Goal: Communication & Community: Share content

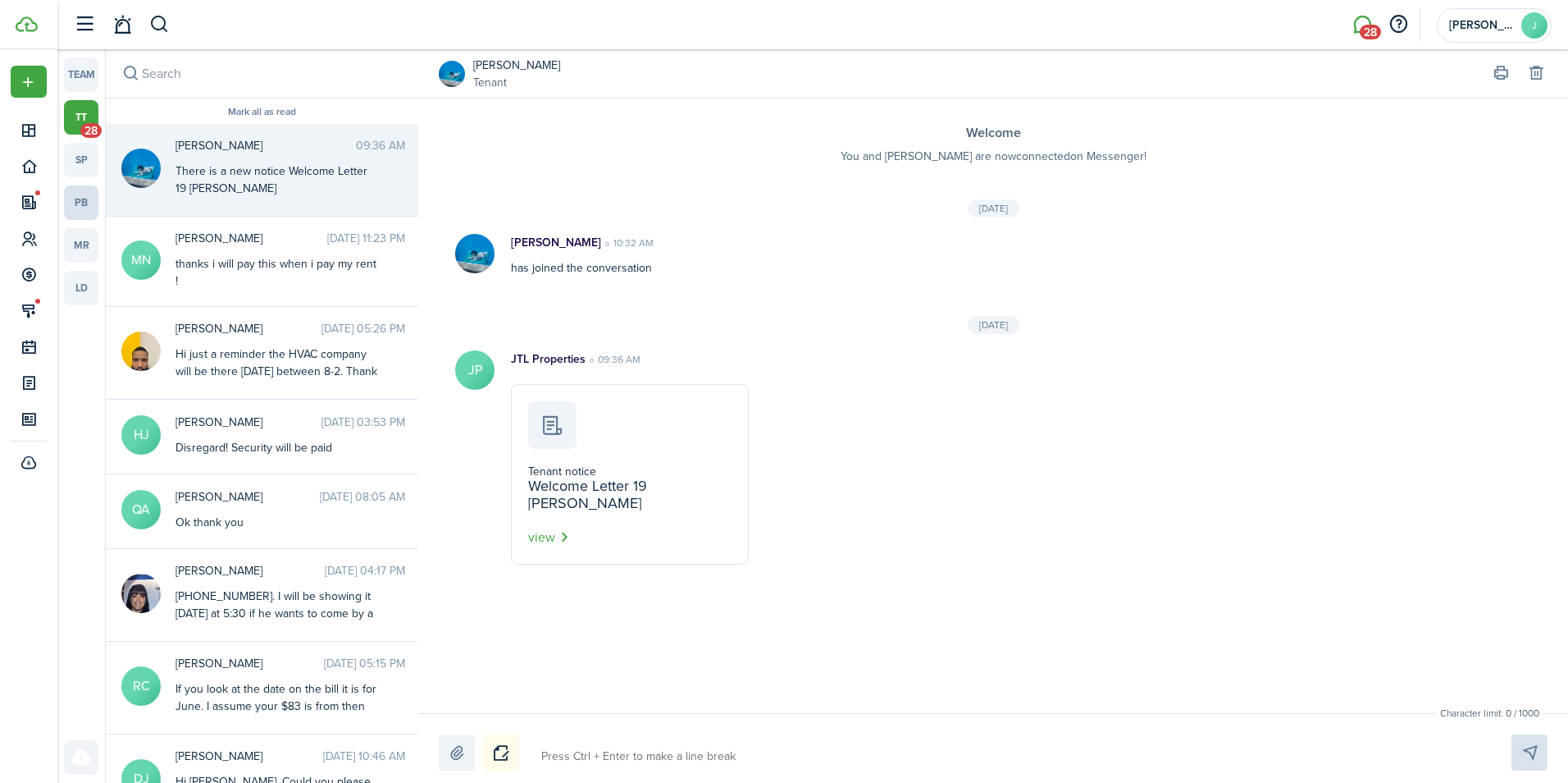
click at [79, 208] on link "pb" at bounding box center [81, 202] width 34 height 34
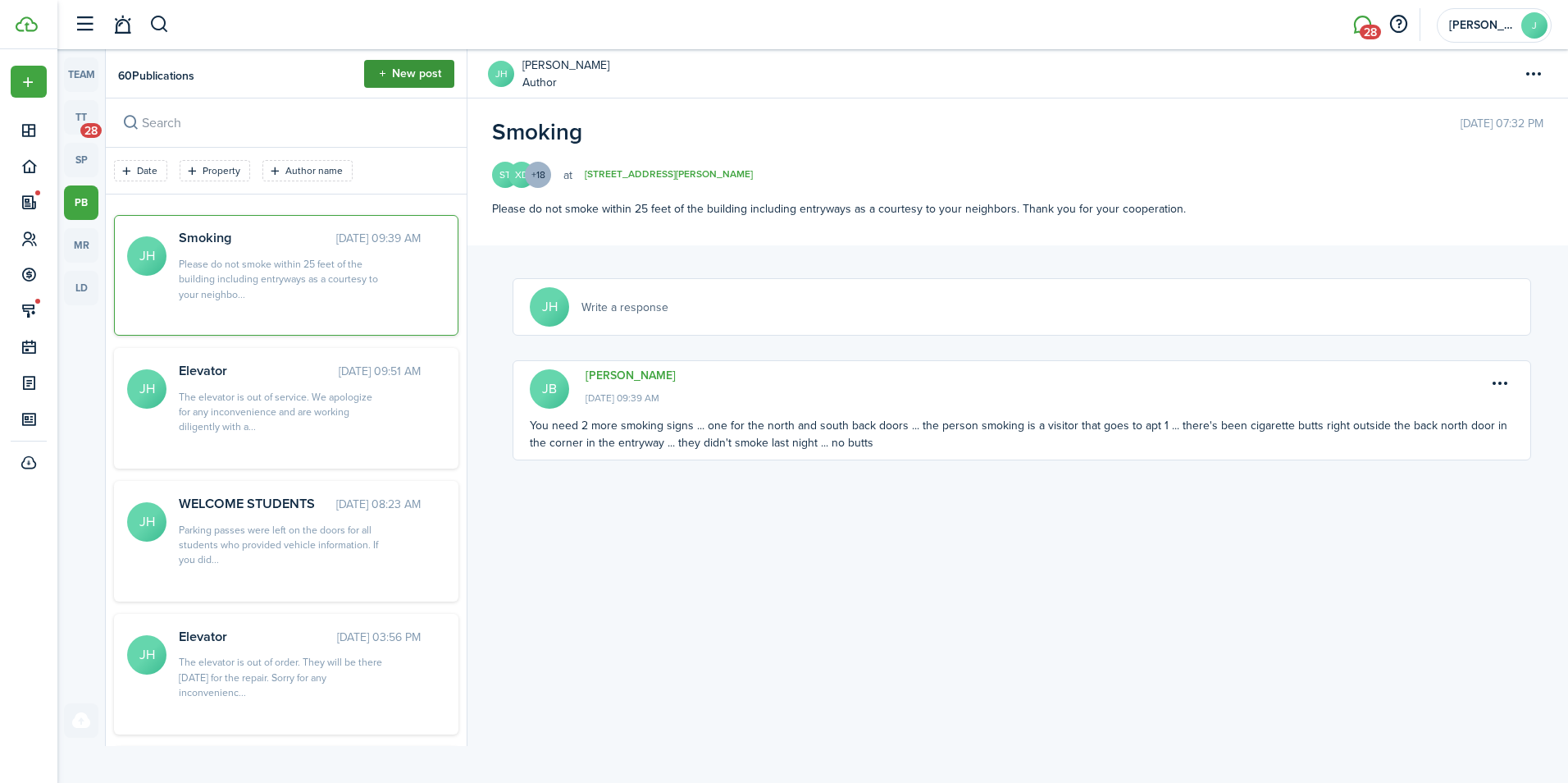
click at [388, 84] on button "New post" at bounding box center [408, 73] width 90 height 27
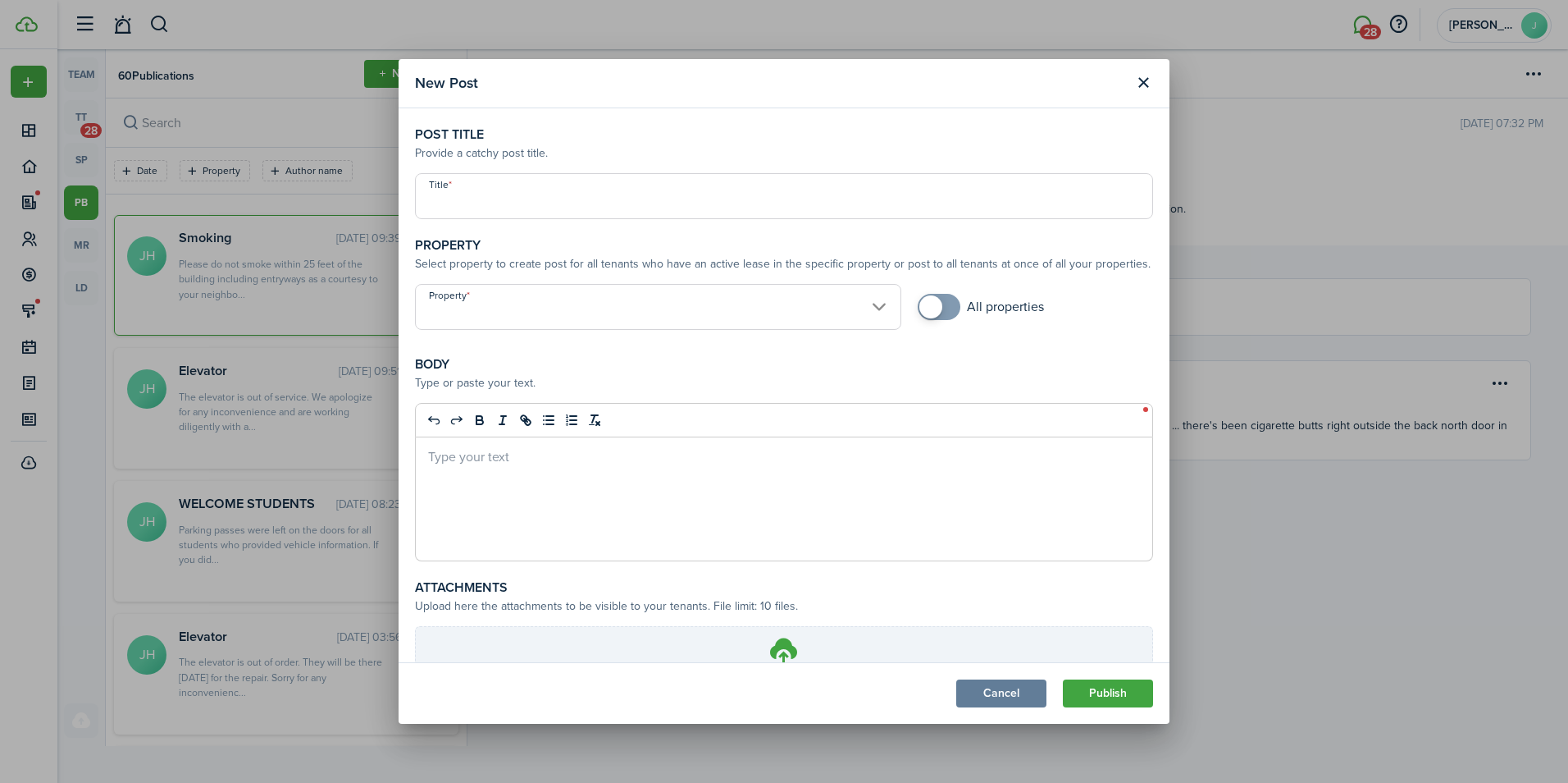
click at [474, 195] on input "Title" at bounding box center [784, 196] width 738 height 46
click at [1143, 81] on button "Close modal" at bounding box center [1143, 82] width 27 height 27
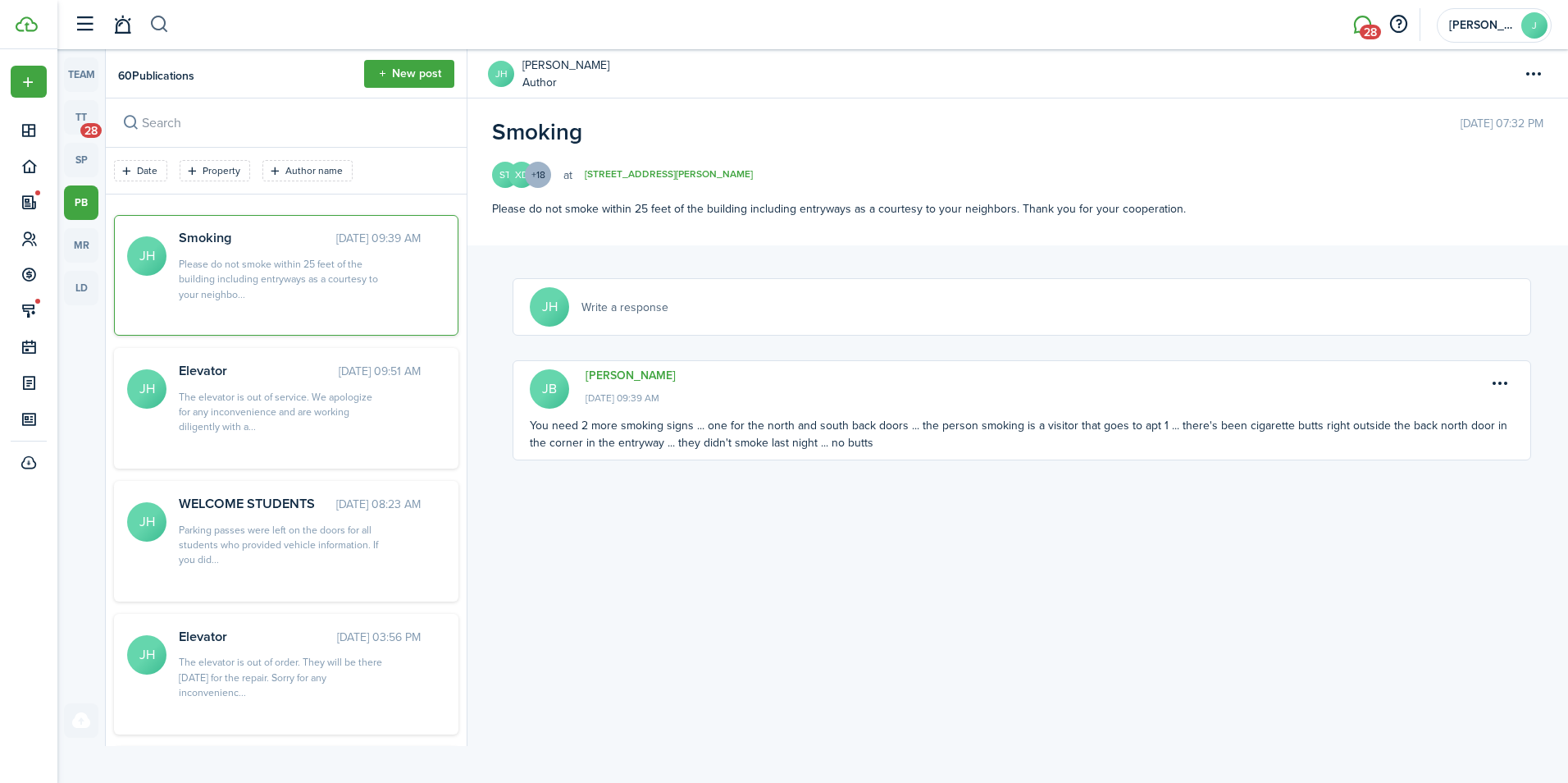
click at [151, 17] on button "button" at bounding box center [160, 24] width 21 height 27
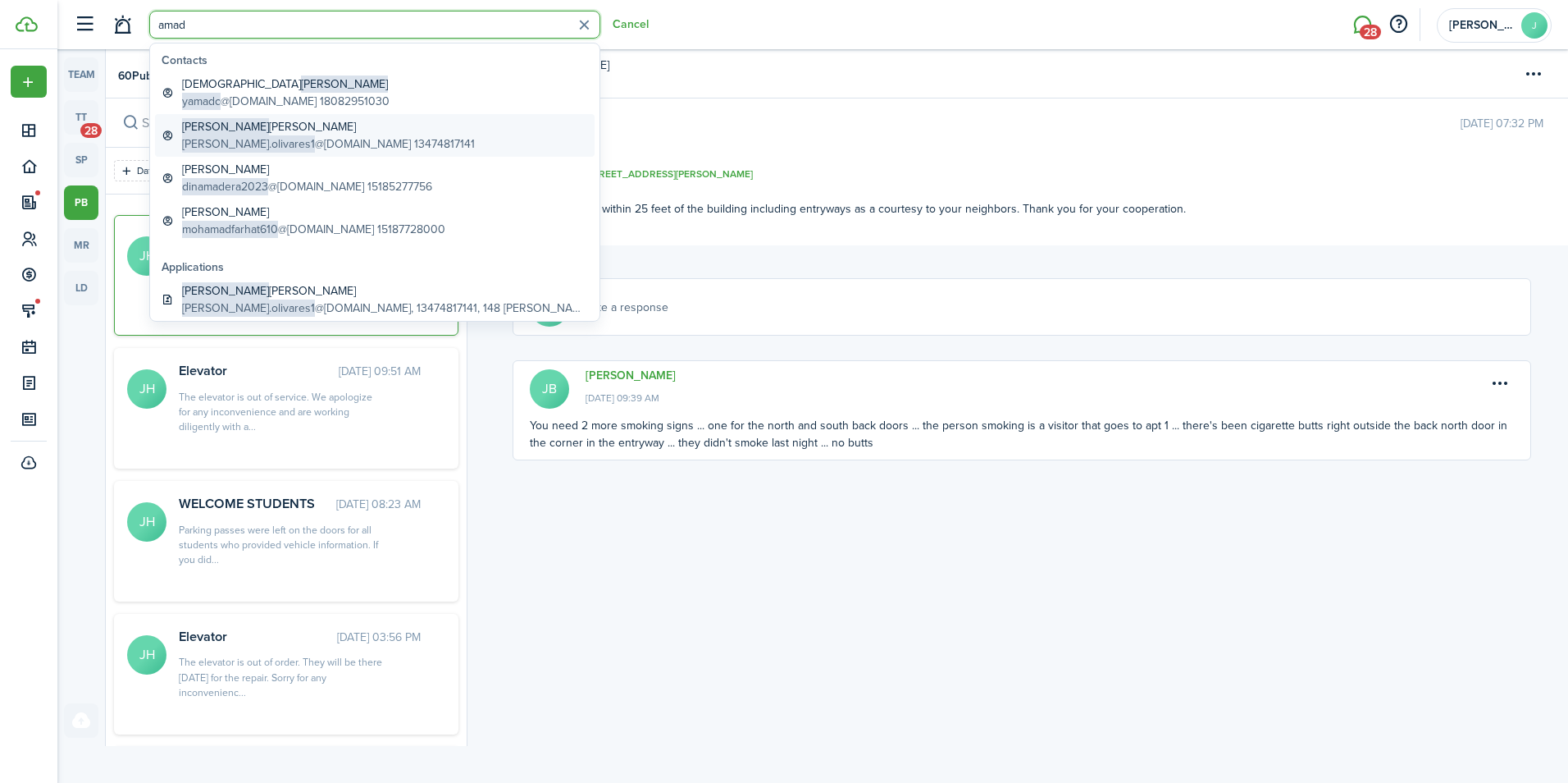
type input "amad"
click at [257, 124] on global-search-item-title "[PERSON_NAME] [PERSON_NAME]" at bounding box center [329, 127] width 293 height 17
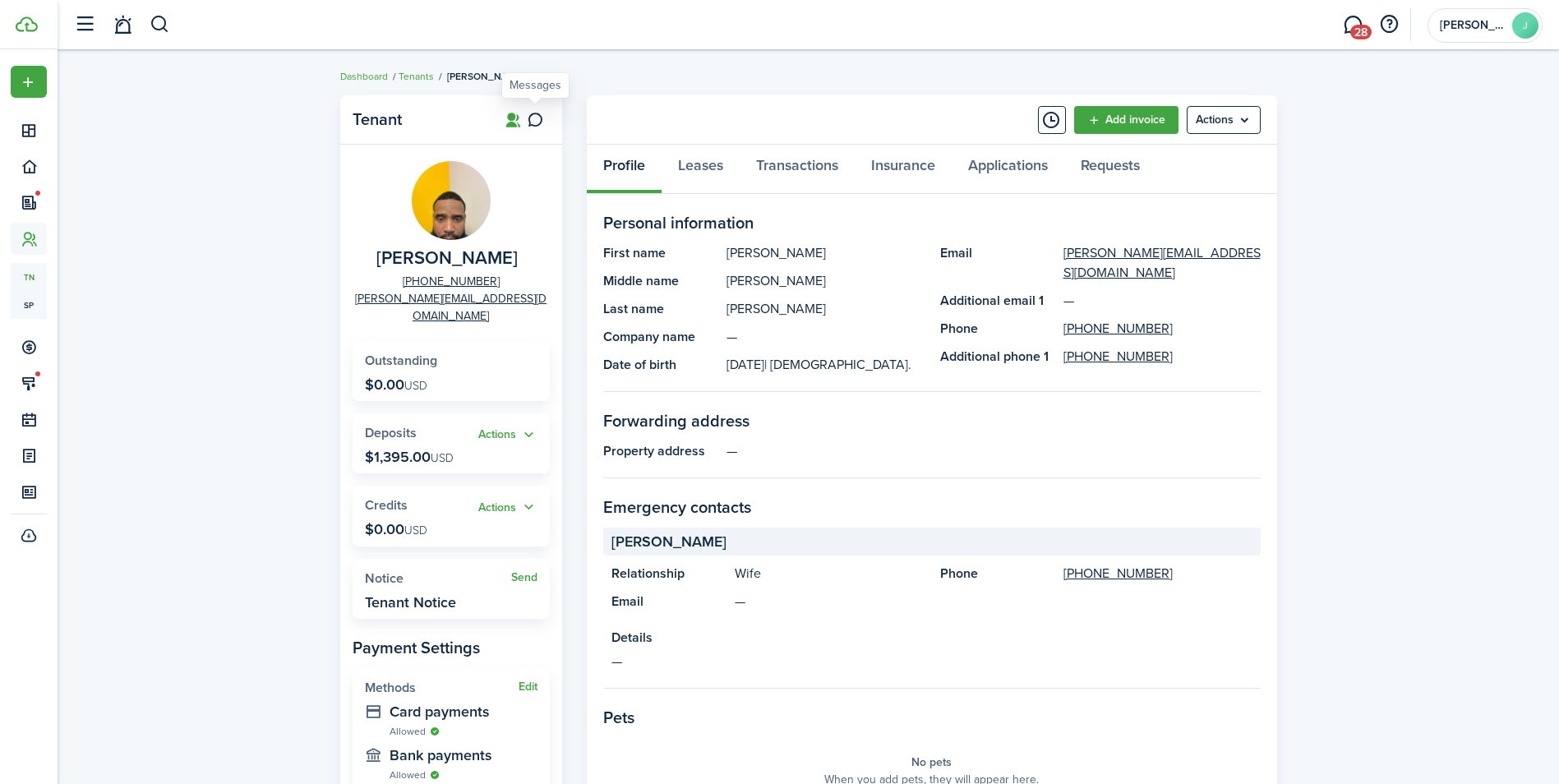
click at [535, 120] on icon at bounding box center [535, 119] width 17 height 16
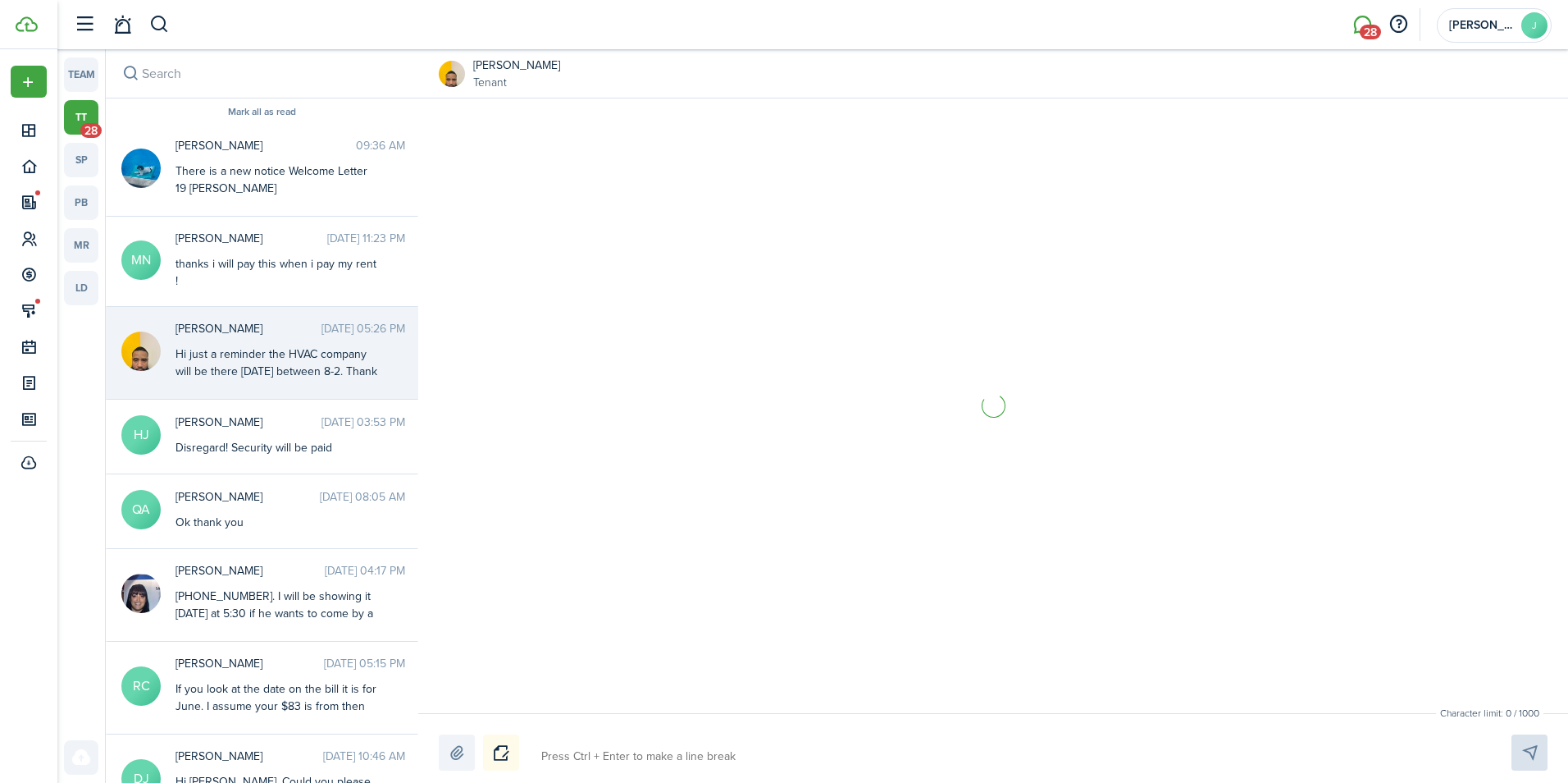
scroll to position [1904, 0]
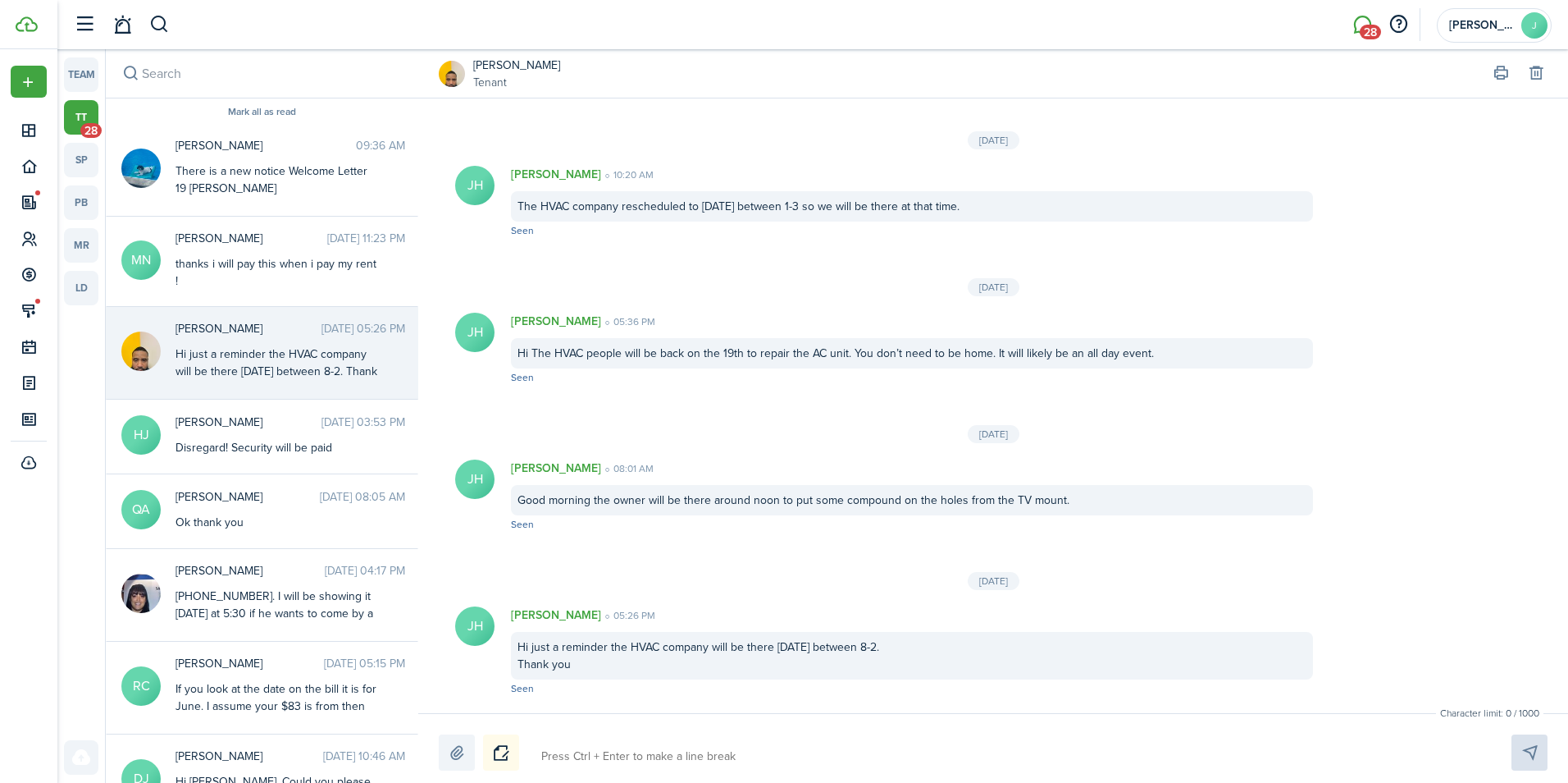
click at [585, 755] on textarea at bounding box center [1008, 756] width 943 height 27
type textarea "J"
type textarea "Ju"
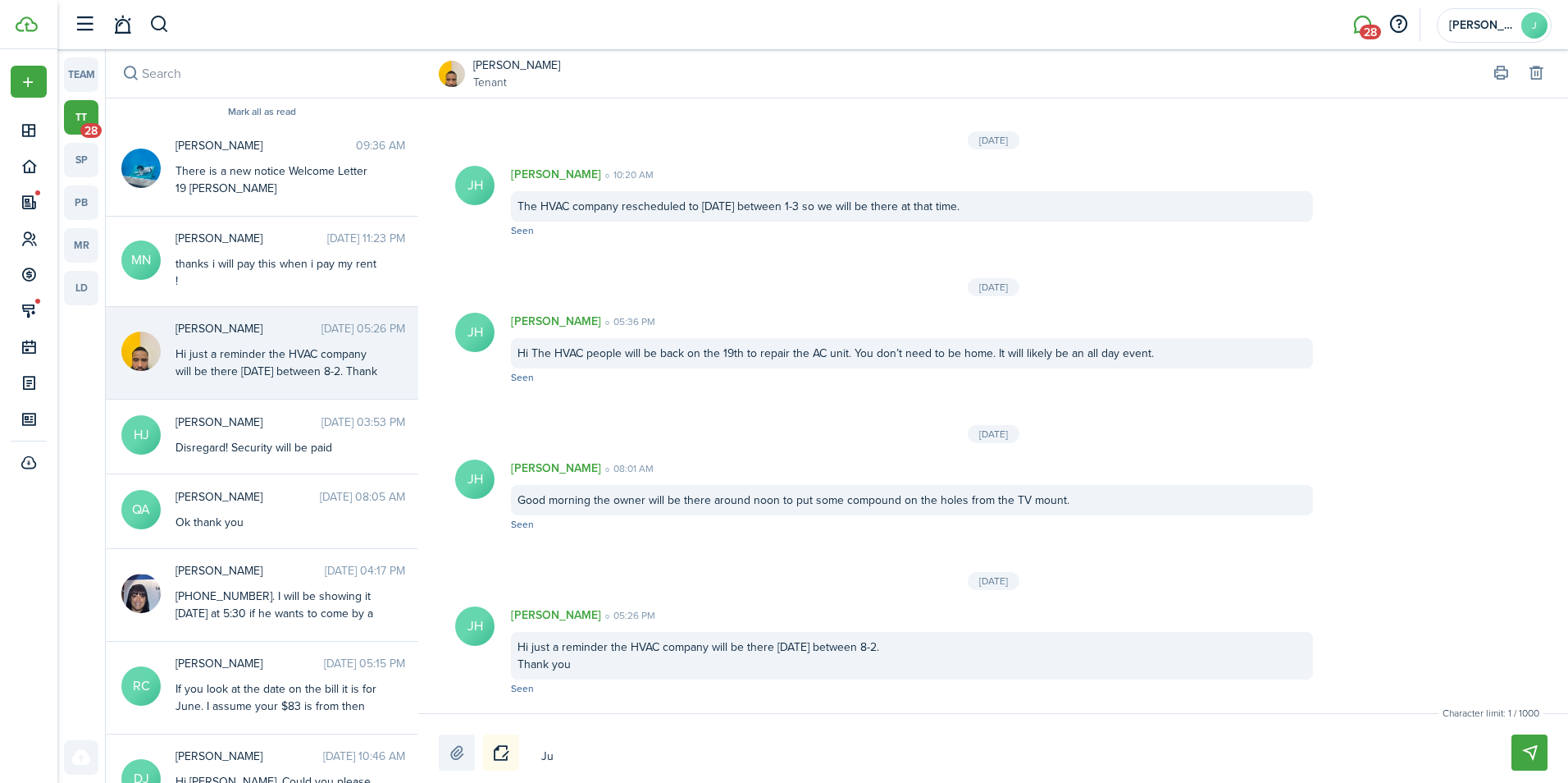
type textarea "[DEMOGRAPHIC_DATA]"
type textarea "[DEMOGRAPHIC_DATA] t"
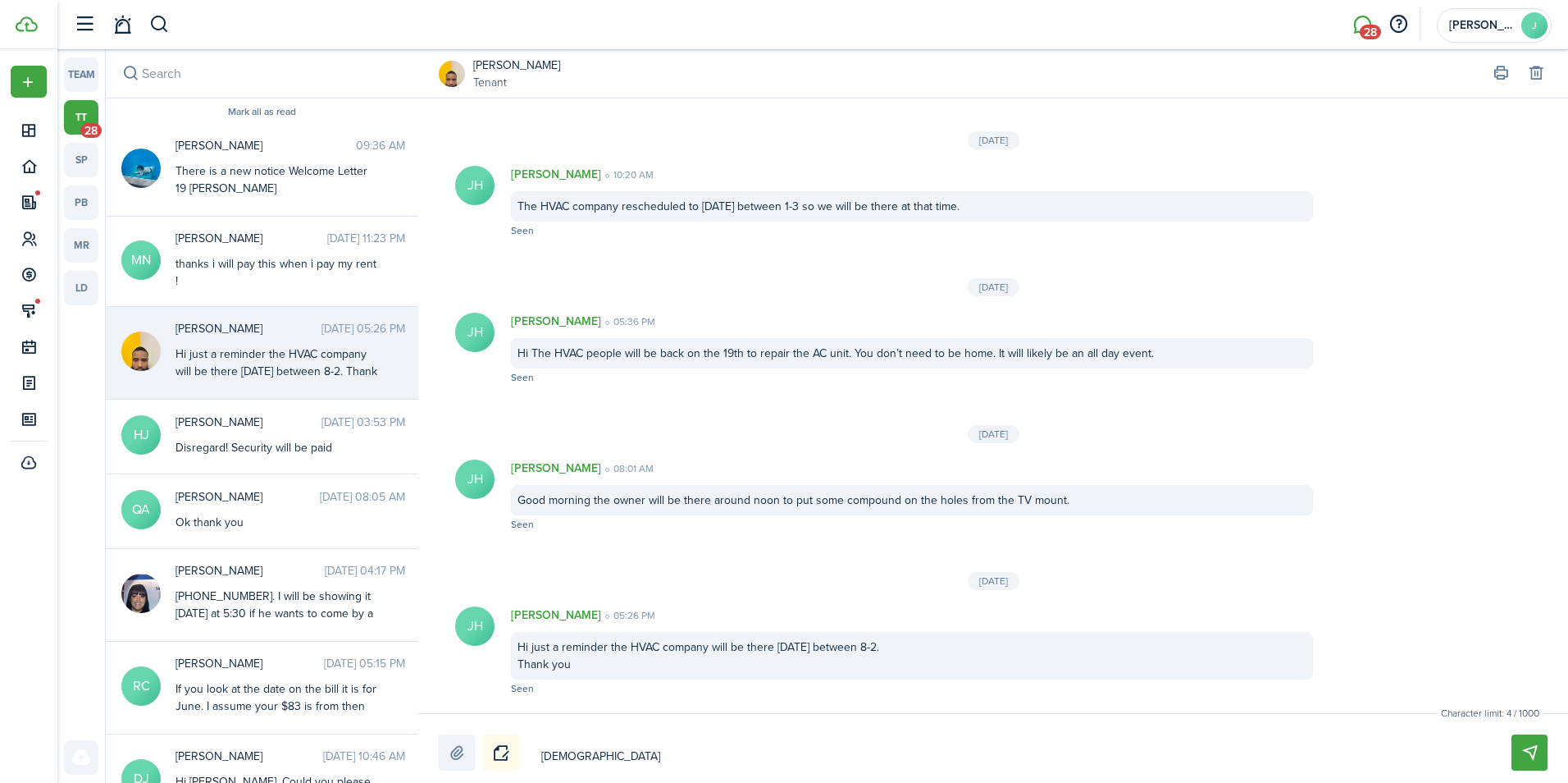
type textarea "[DEMOGRAPHIC_DATA] t"
type textarea "Jus tw"
type textarea "Jus twa"
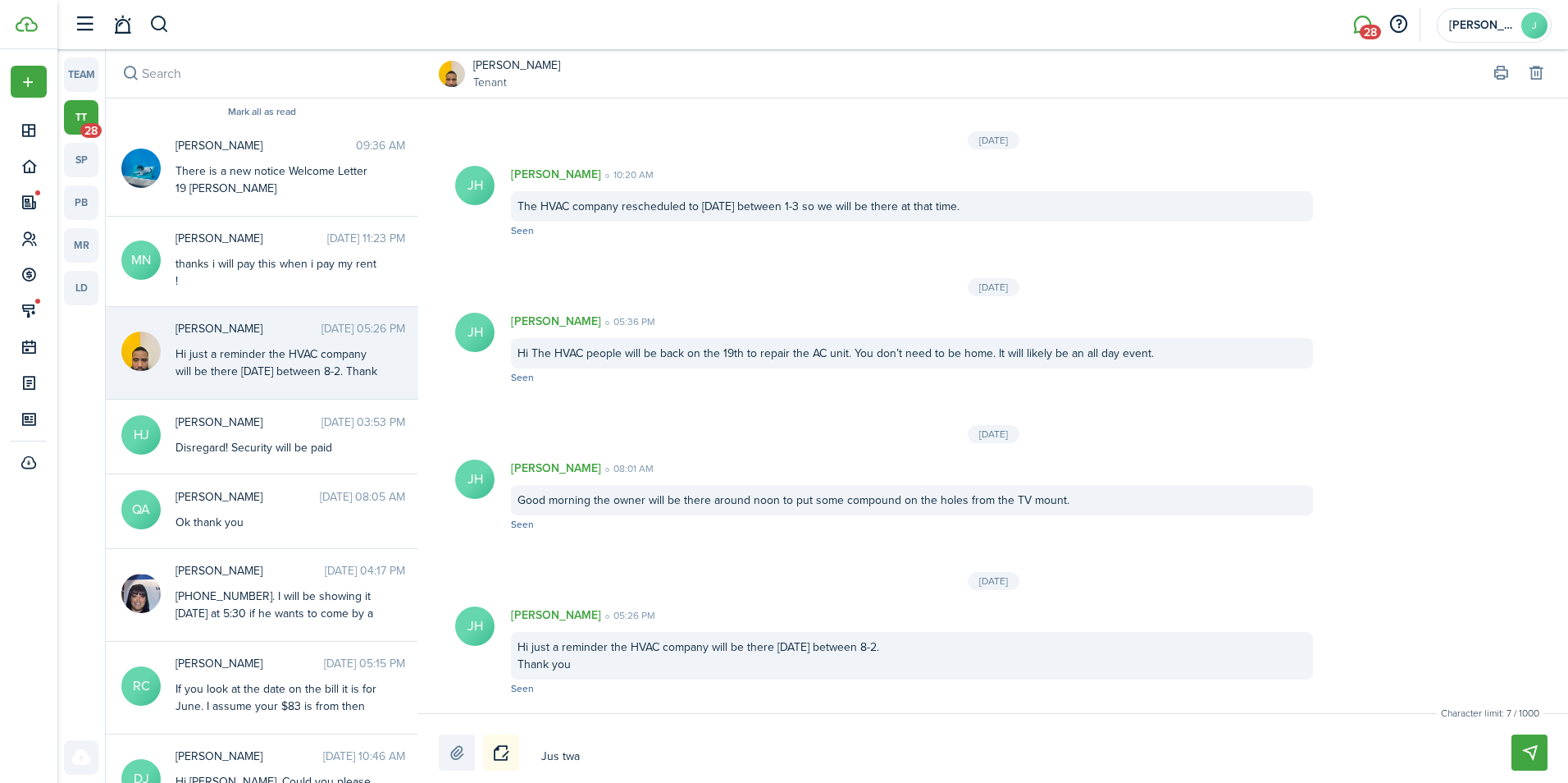
type textarea "Jus twat"
type textarea "Jus twate"
type textarea "Jus twat"
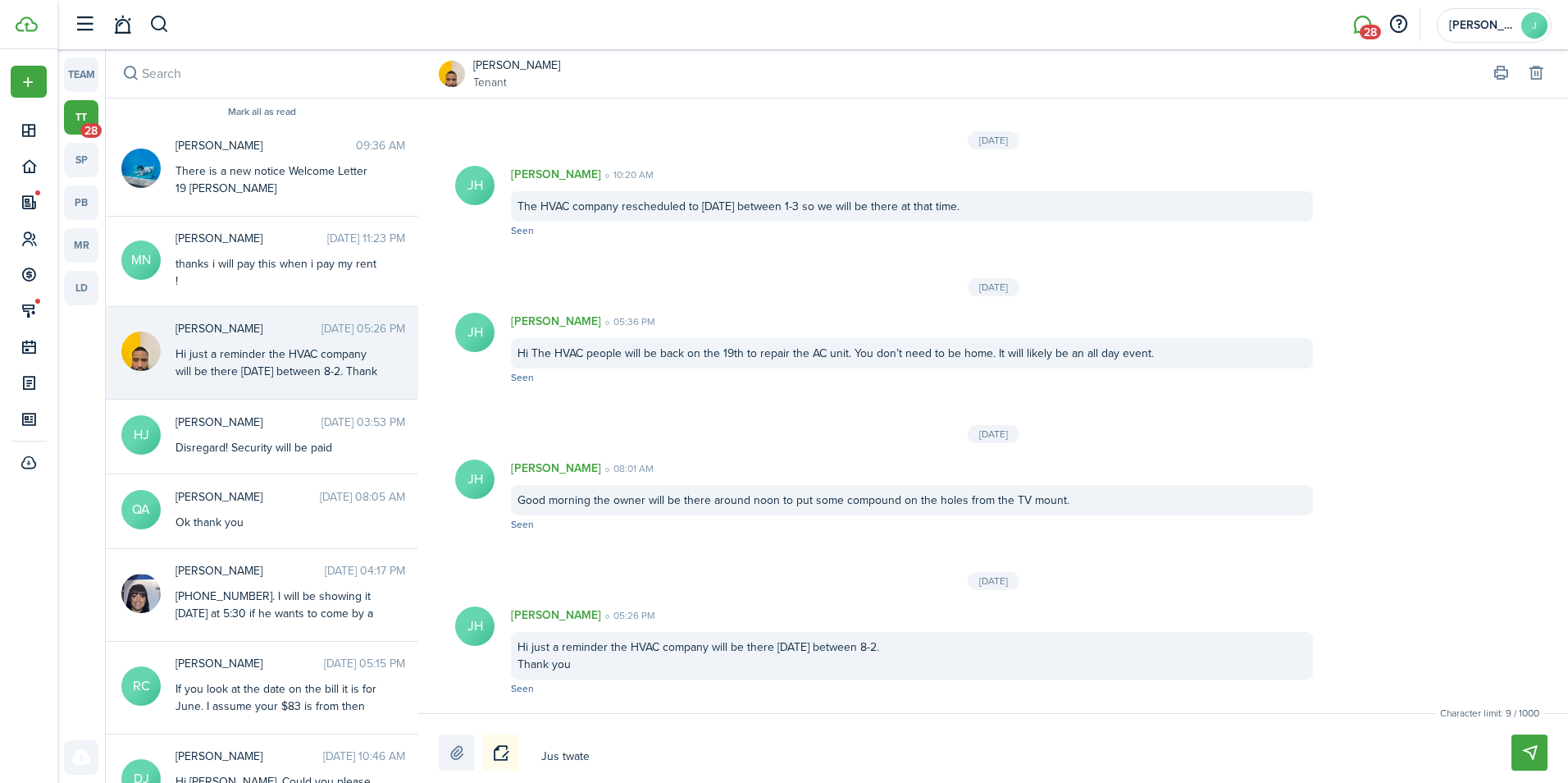
type textarea "Jus twat"
type textarea "Jus twa"
type textarea "Jus tw"
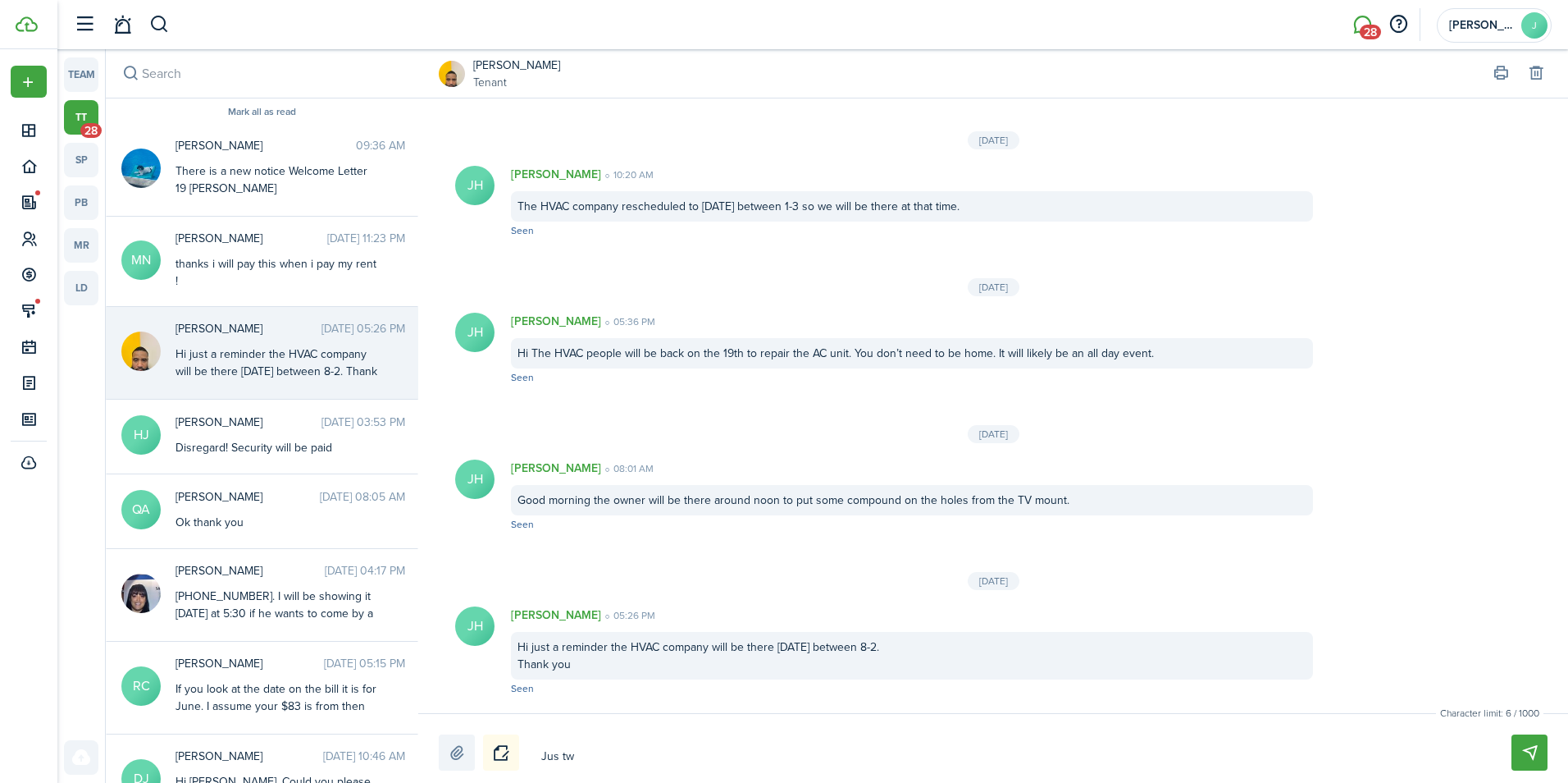
type textarea "[DEMOGRAPHIC_DATA] t"
type textarea "[DEMOGRAPHIC_DATA]"
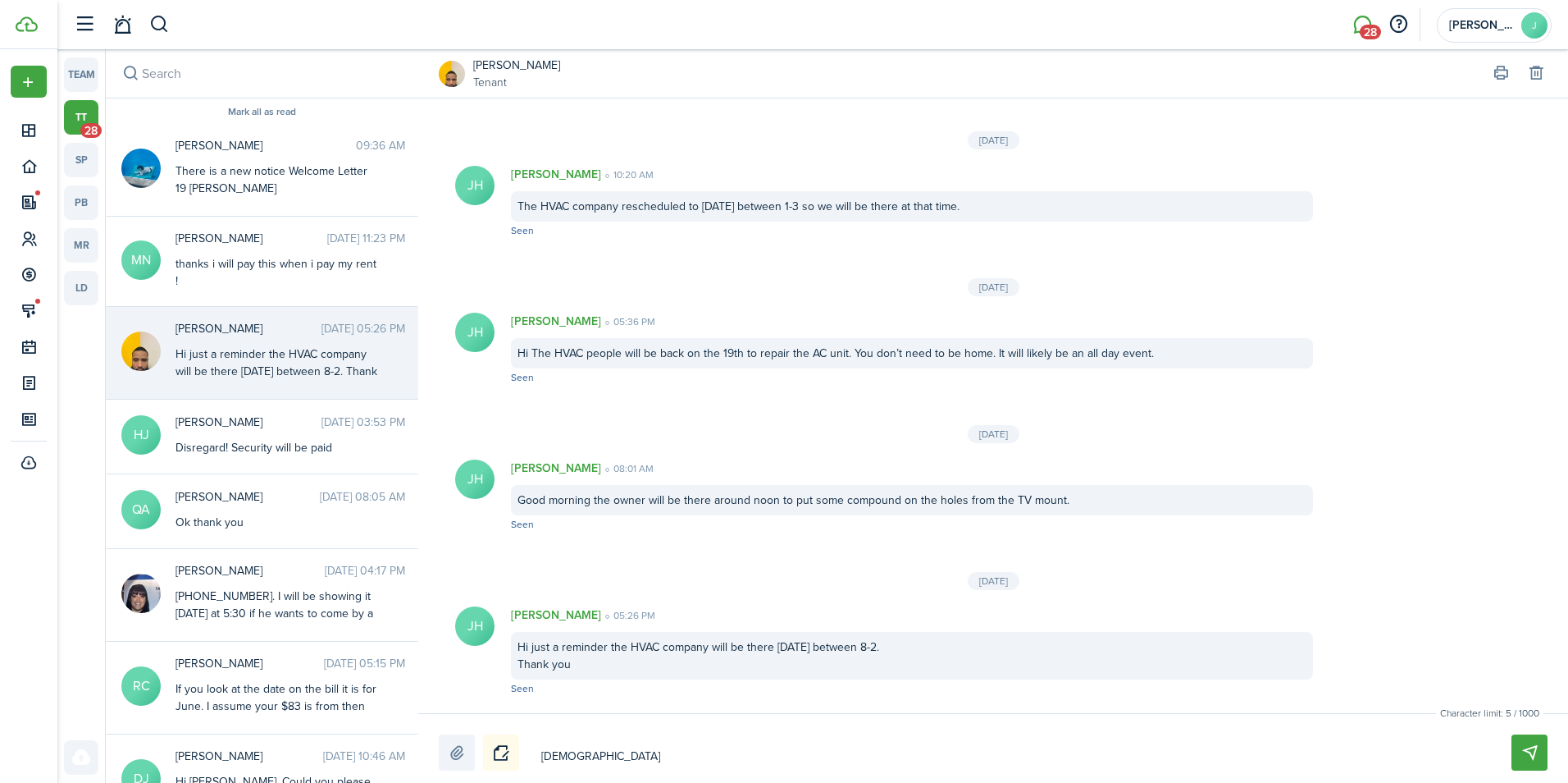
type textarea "[DEMOGRAPHIC_DATA]"
type textarea "Ju"
type textarea "[DEMOGRAPHIC_DATA]"
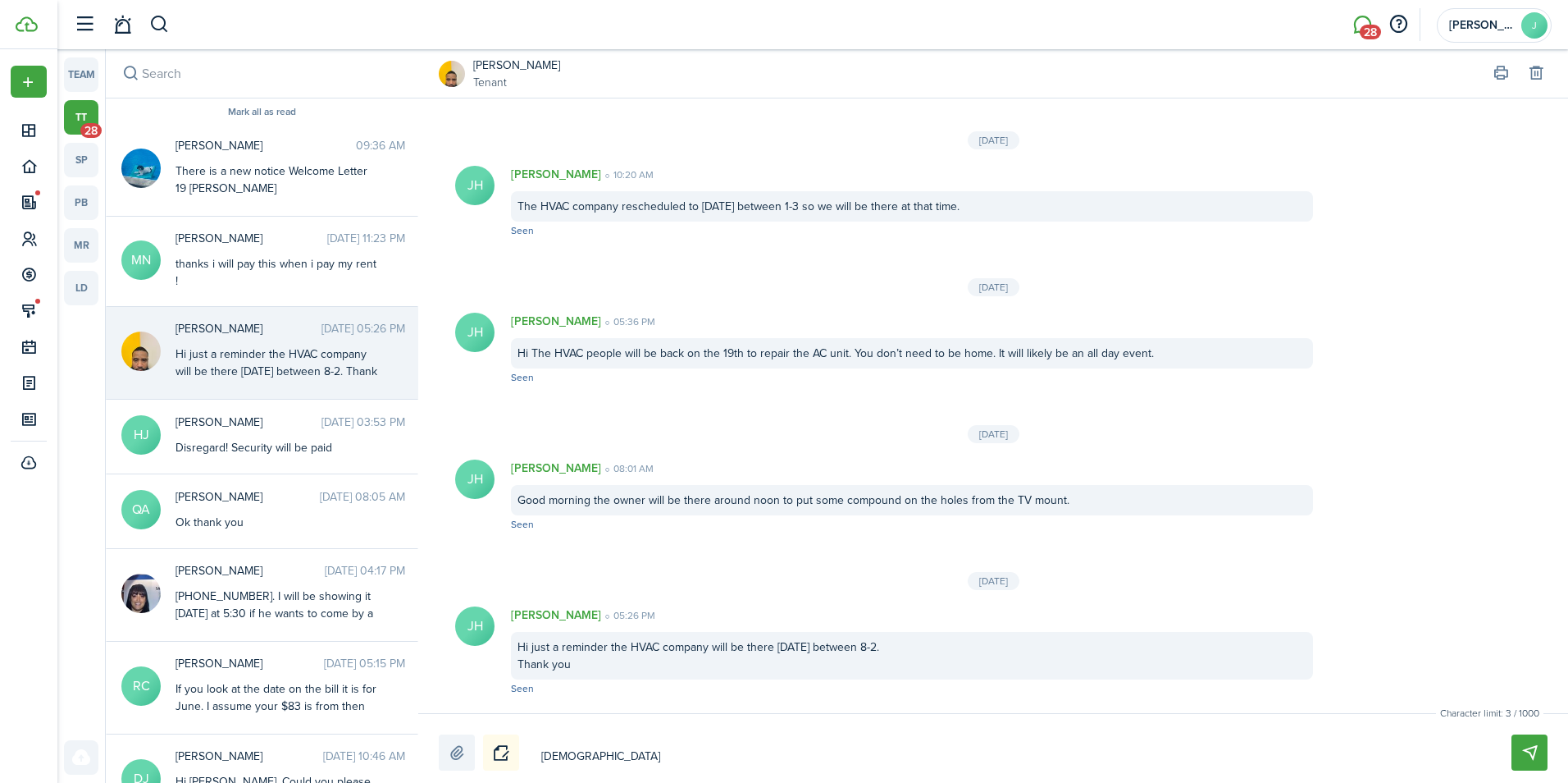
type textarea "Just"
type textarea "Just w"
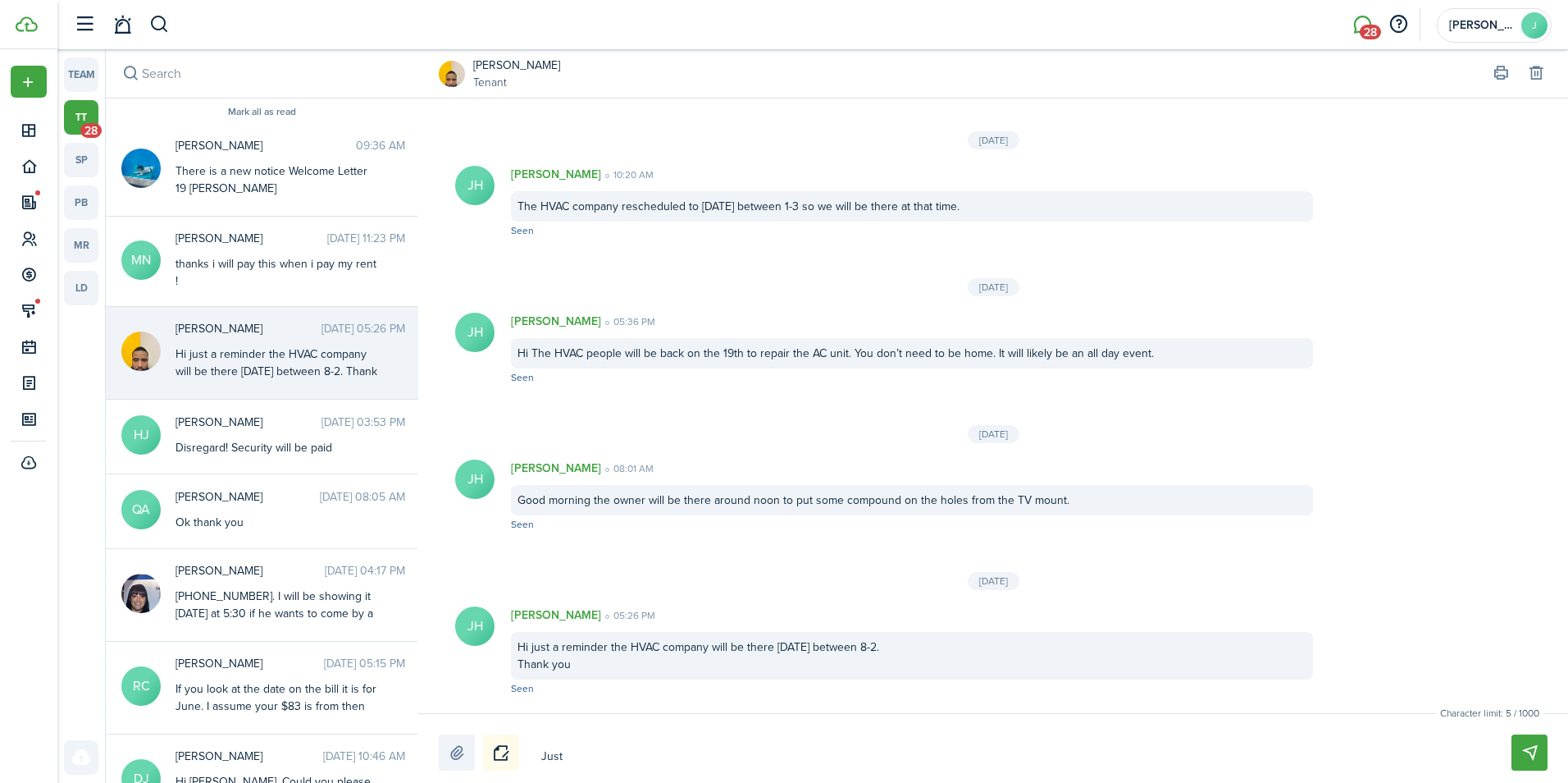
type textarea "Just w"
type textarea "Just wa"
type textarea "Just wan"
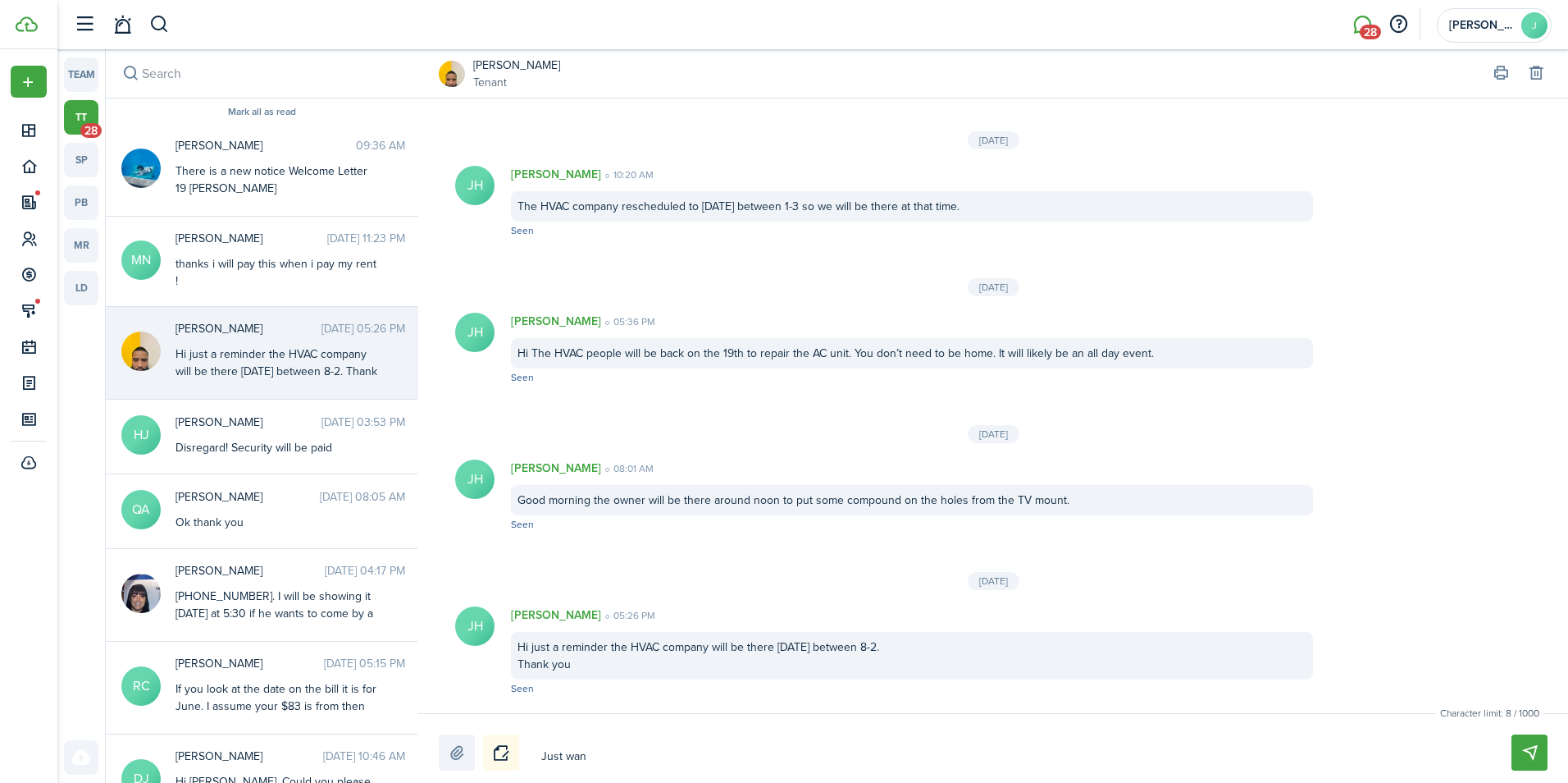
type textarea "Just want"
type textarea "Just wante"
type textarea "Just wanted"
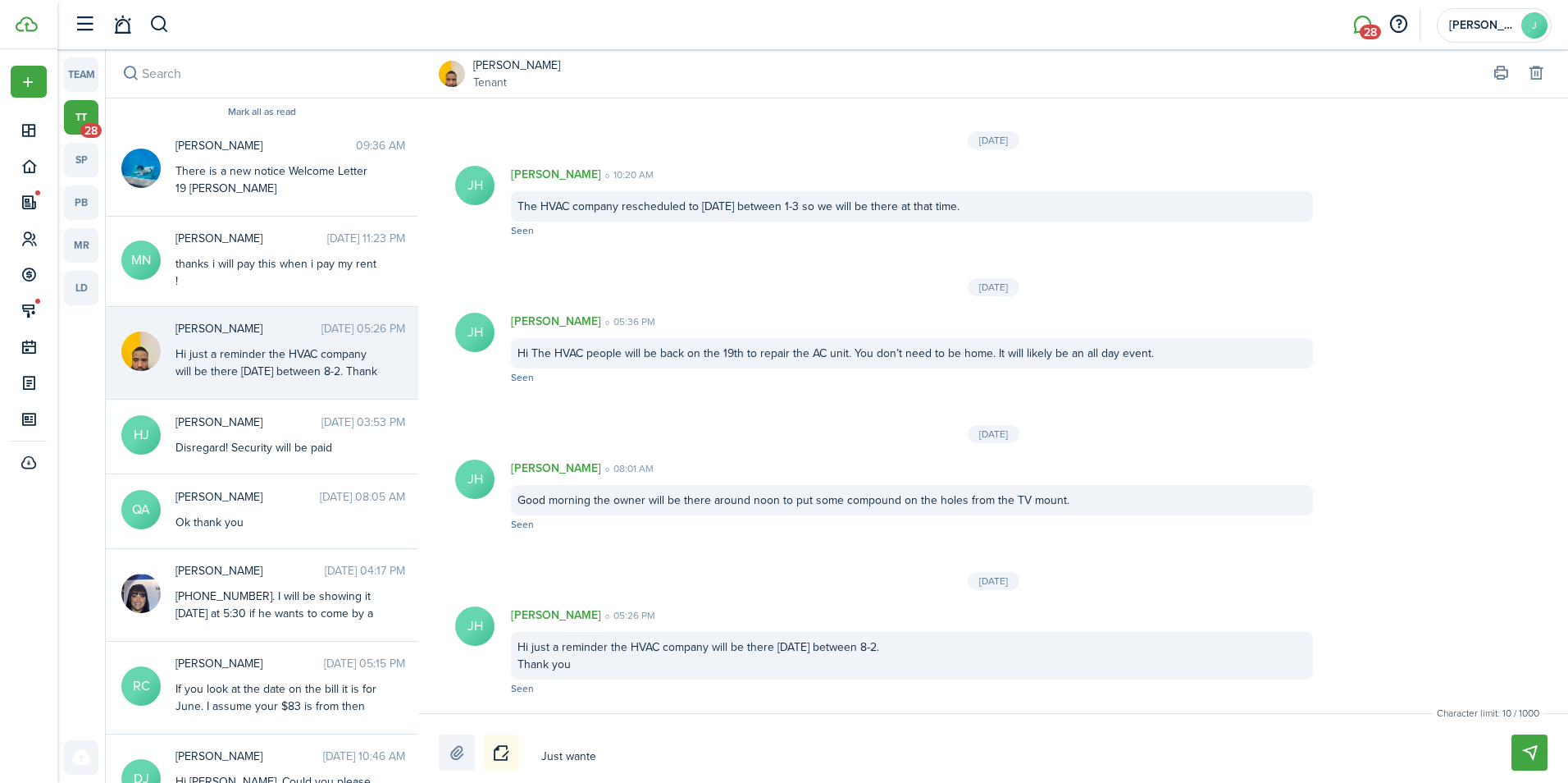
type textarea "Just wanted"
type textarea "Just wanted t"
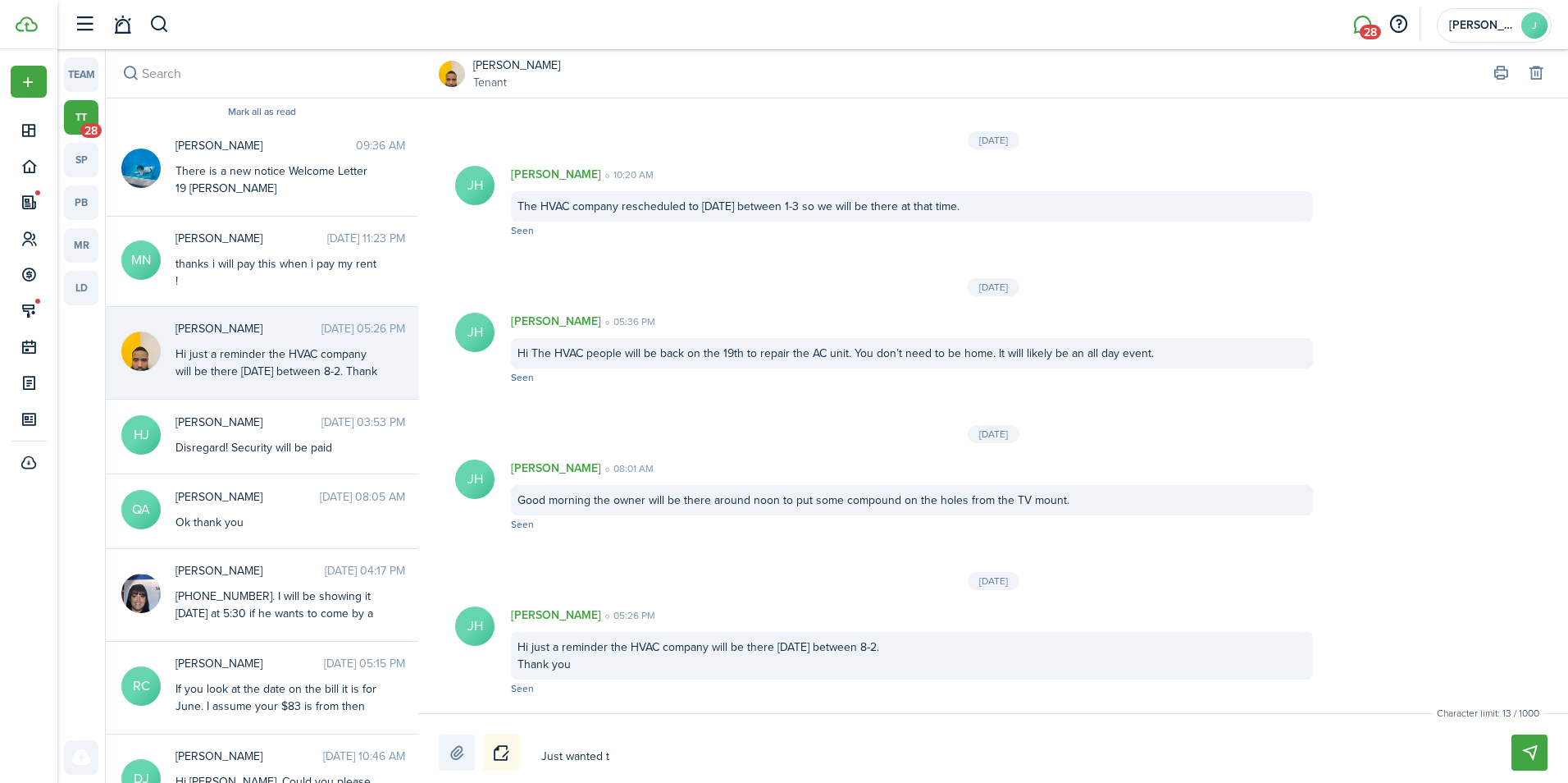
type textarea "Just wanted to"
type textarea "Just wanted to l"
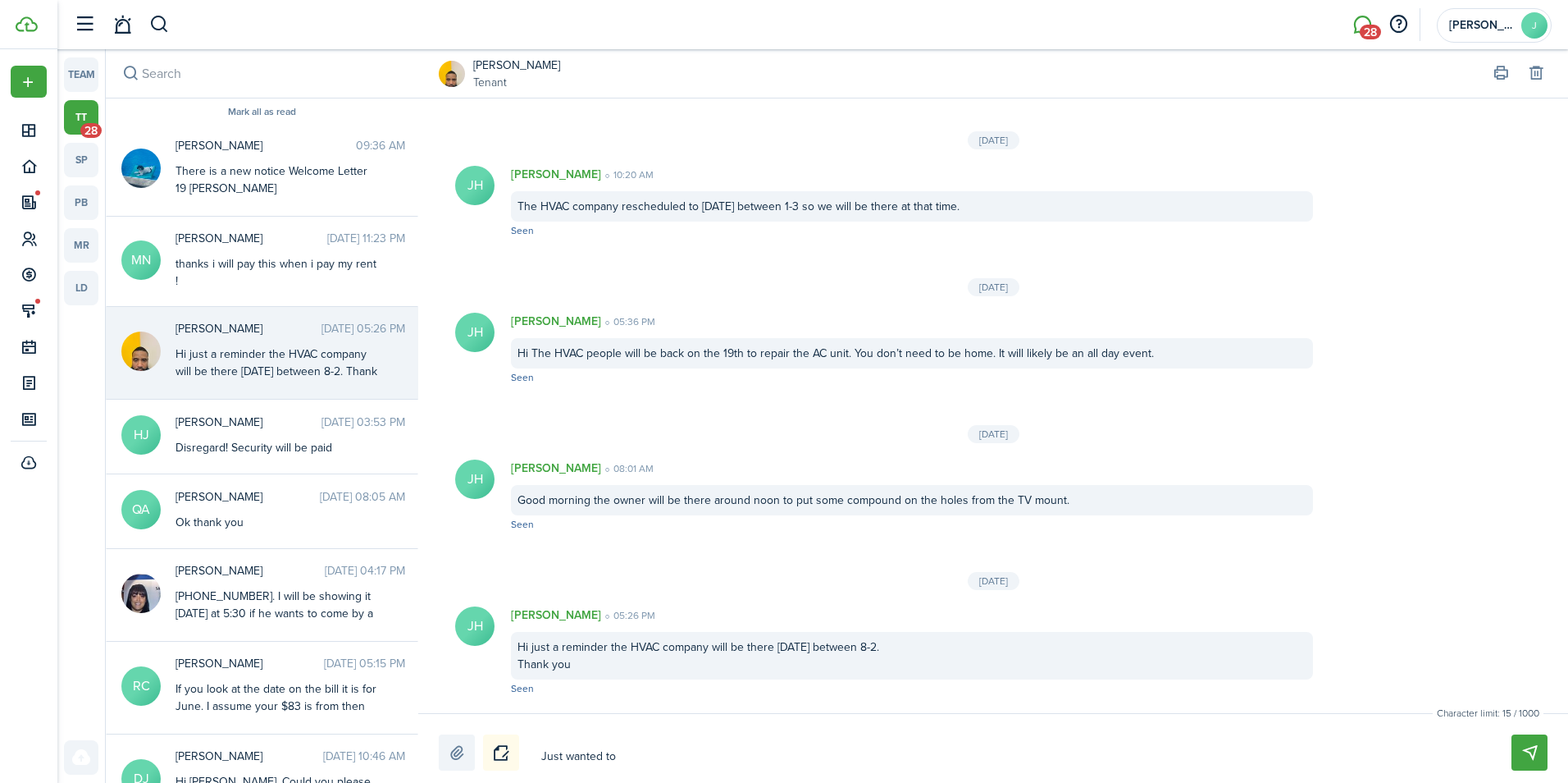
type textarea "Just wanted to l"
type textarea "Just wanted to le"
type textarea "Just wanted to let"
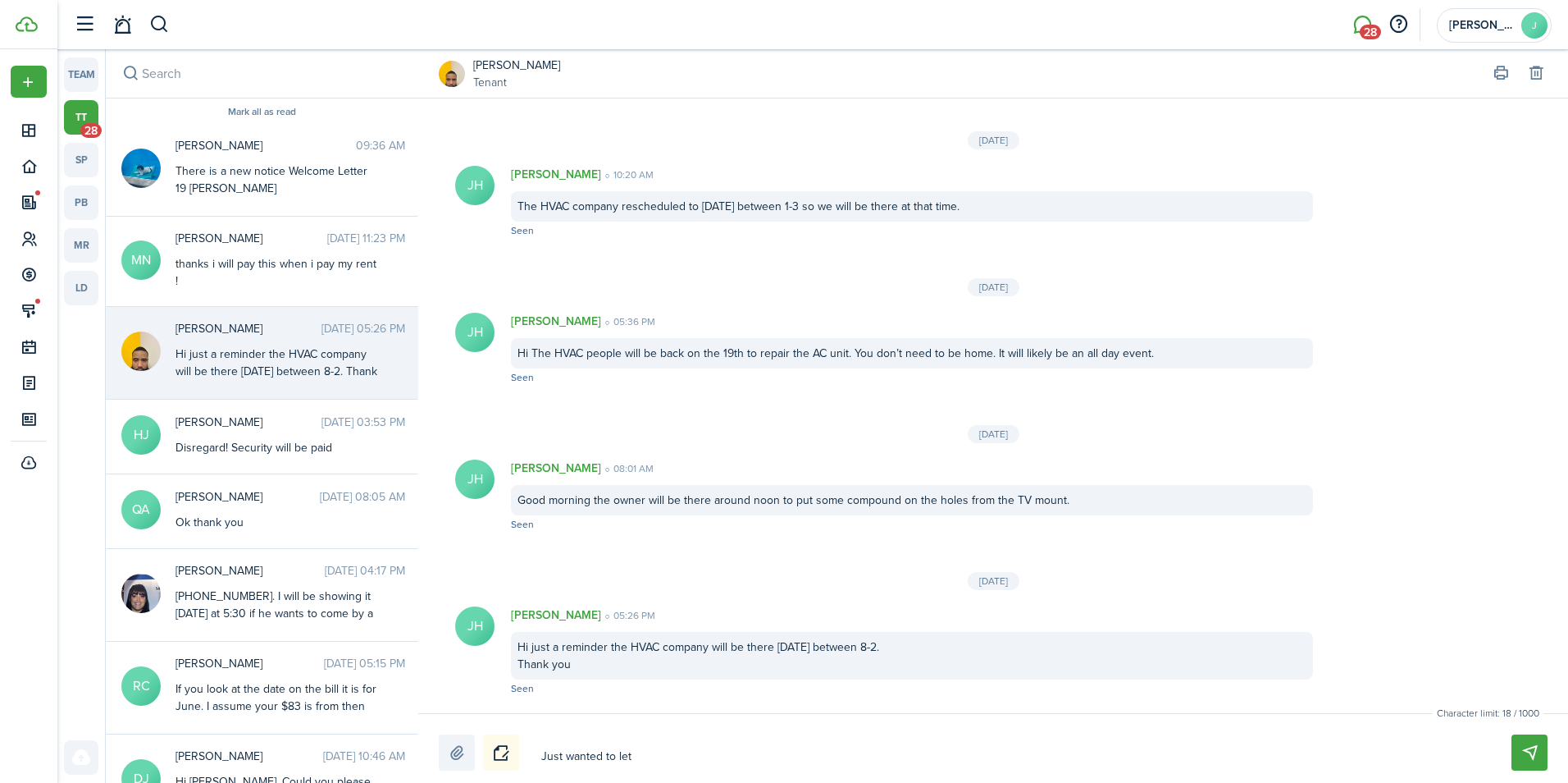
type textarea "Just wanted to let"
type textarea "Just wanted to let y"
type textarea "Just wanted to let [PERSON_NAME]"
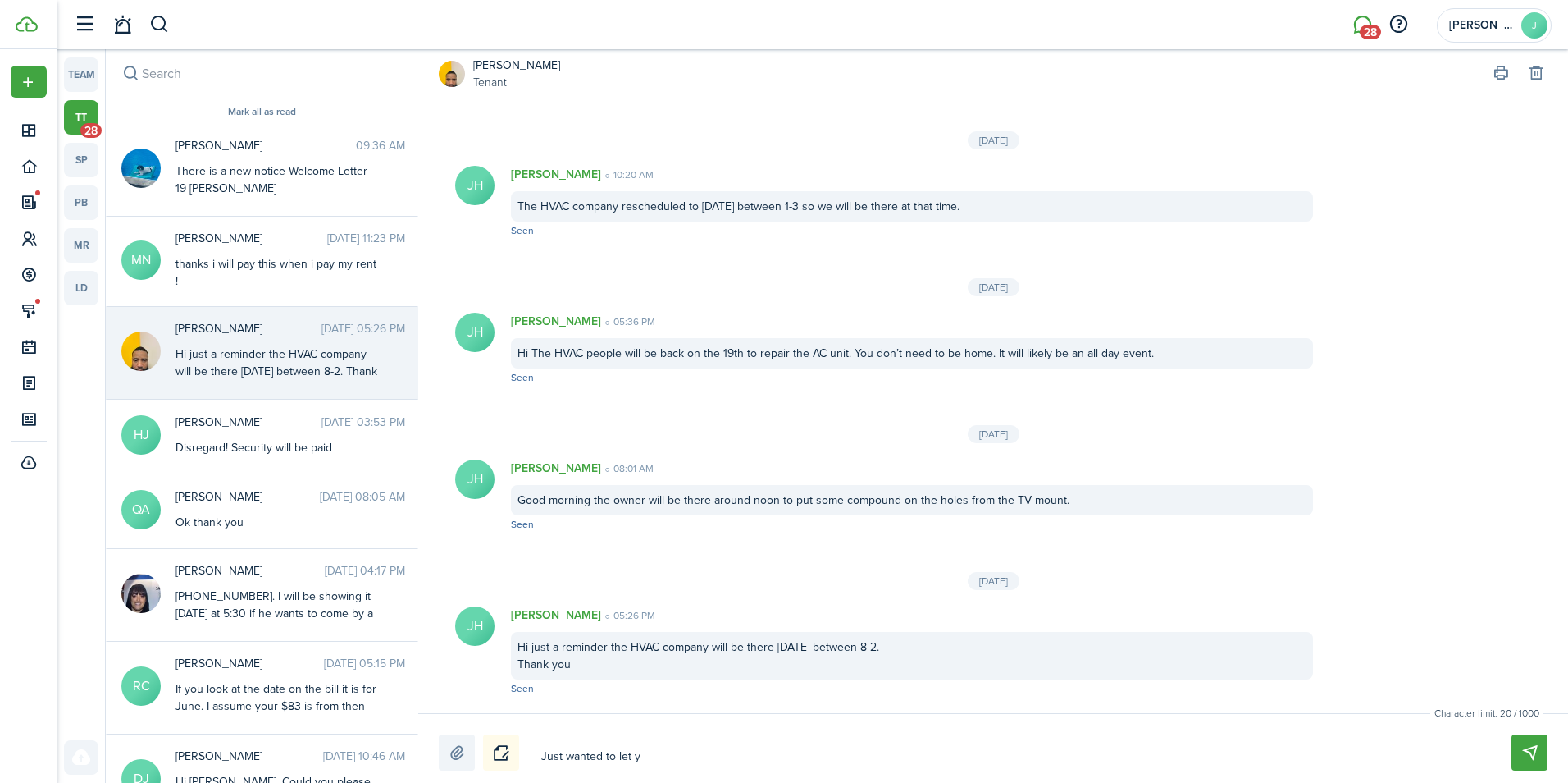
type textarea "Just wanted to let [PERSON_NAME]"
type textarea "Just wanted to let you"
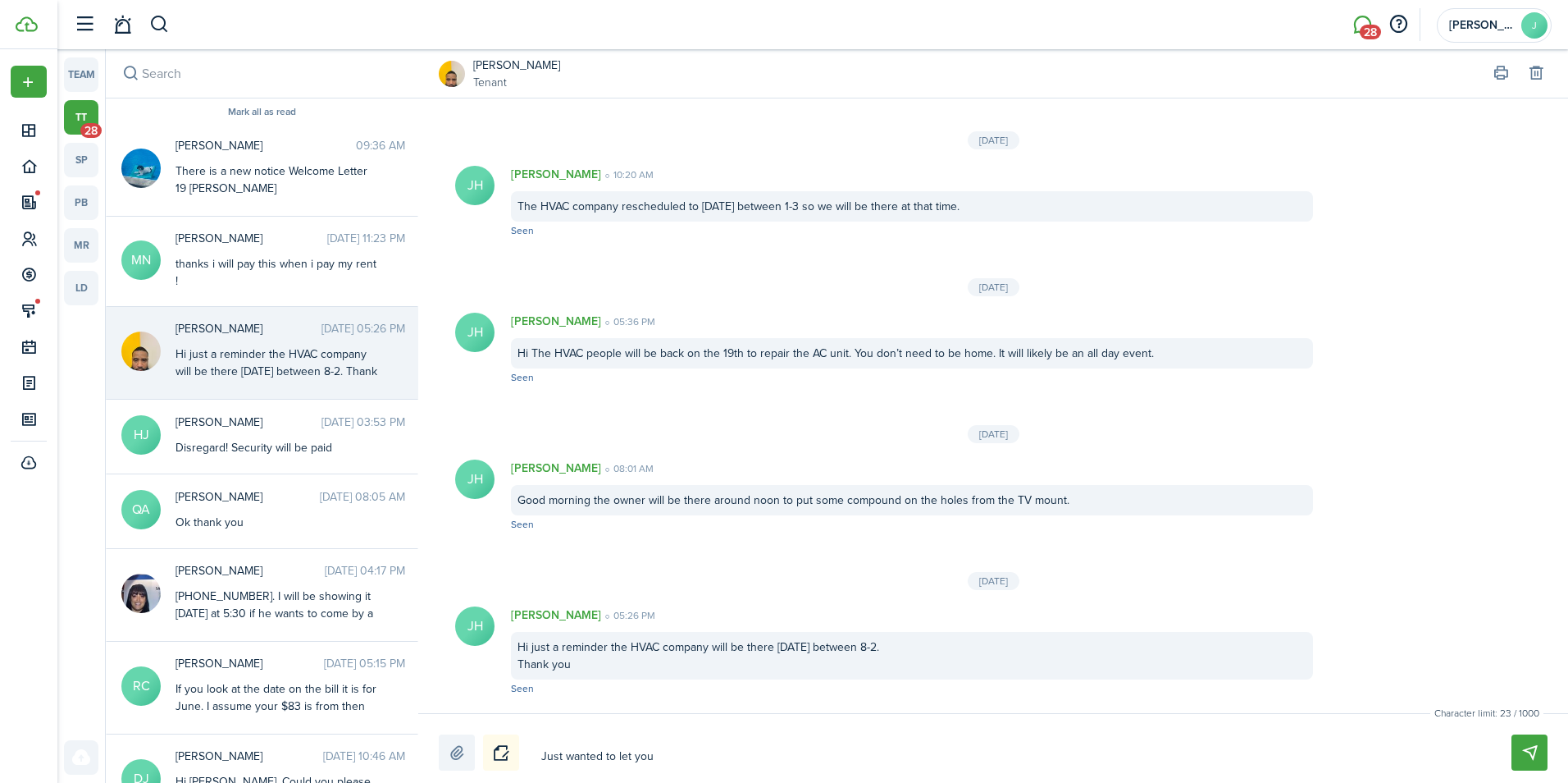
type textarea "Just wanted to let you k"
type textarea "Just wanted to let you kn"
type textarea "Just wanted to let you kno"
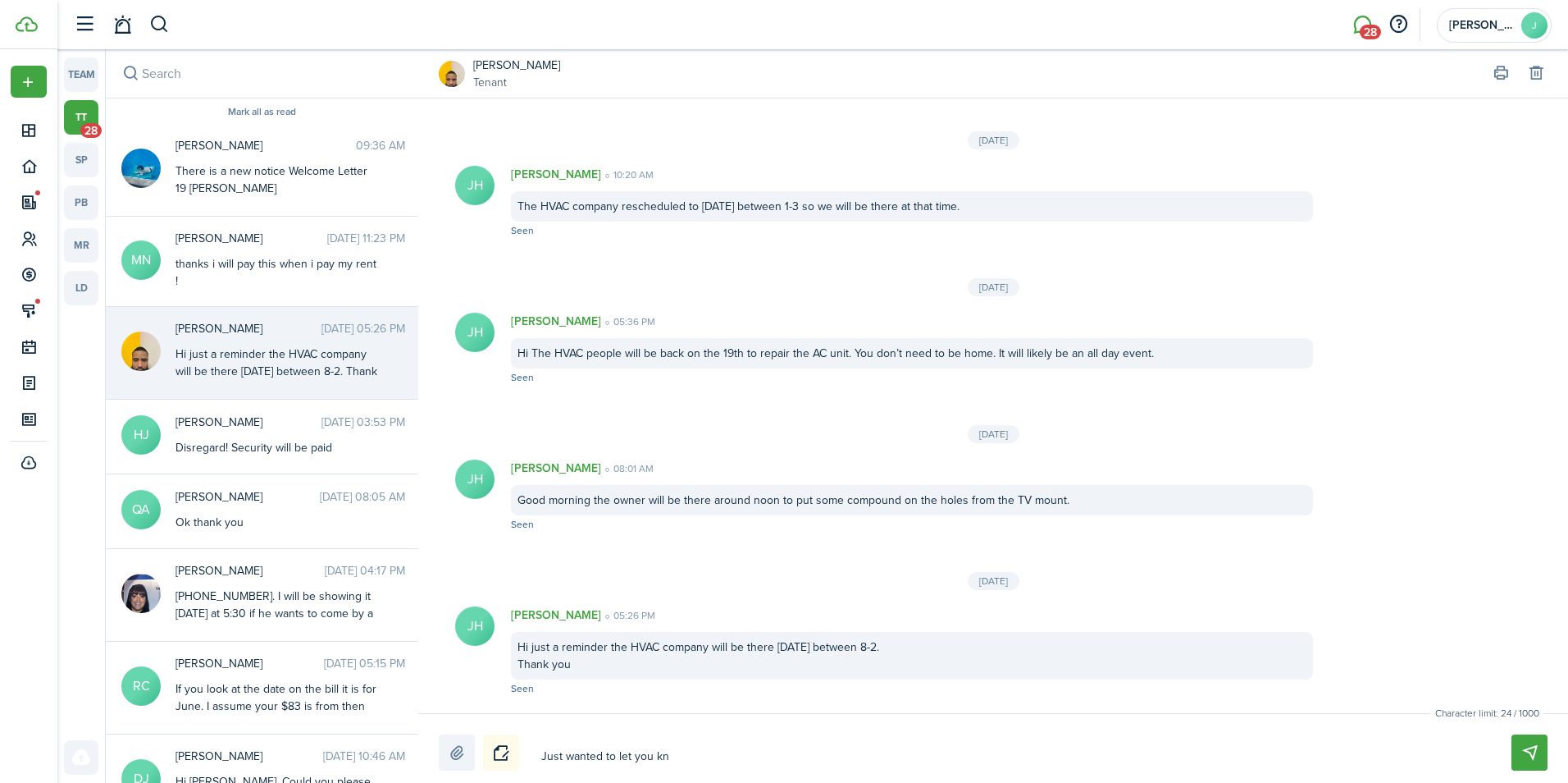
type textarea "Just wanted to let you kno"
type textarea "Just wanted to let you know"
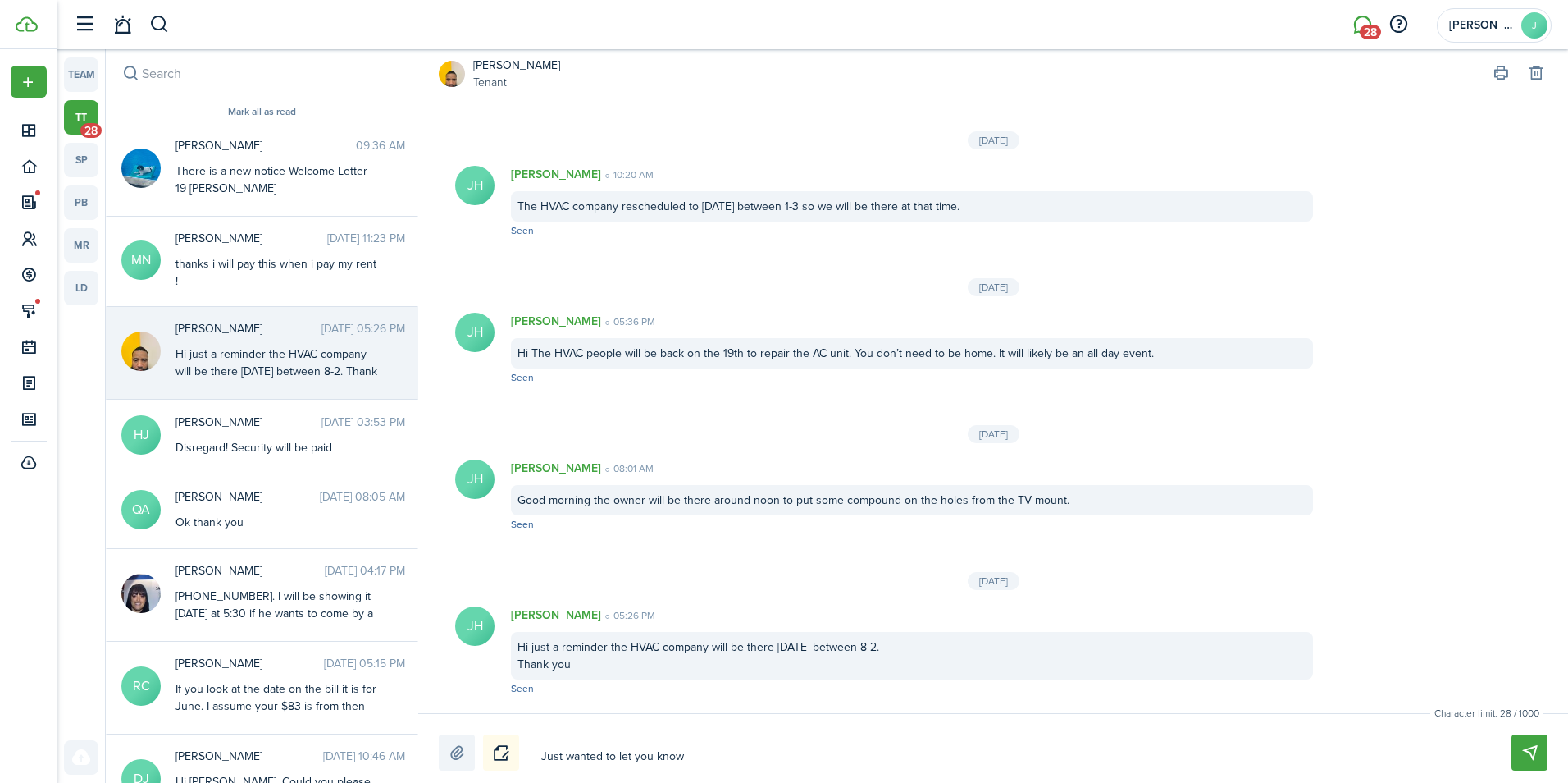
type textarea "Just wanted to let you know t"
type textarea "Just wanted to let you know th"
type textarea "Just wanted to let you know the"
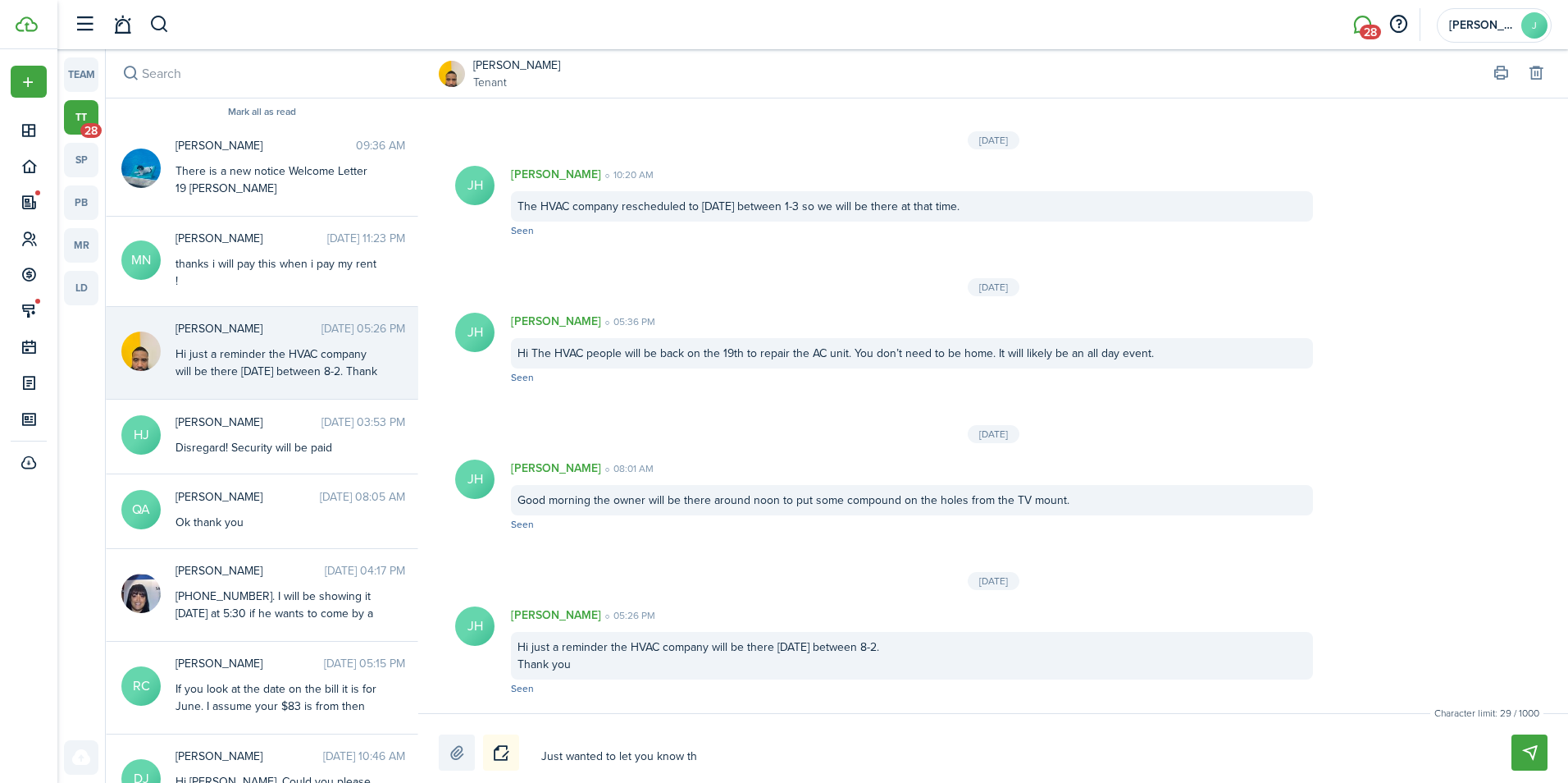
type textarea "Just wanted to let you know the"
type textarea "Just wanted to let you know the H"
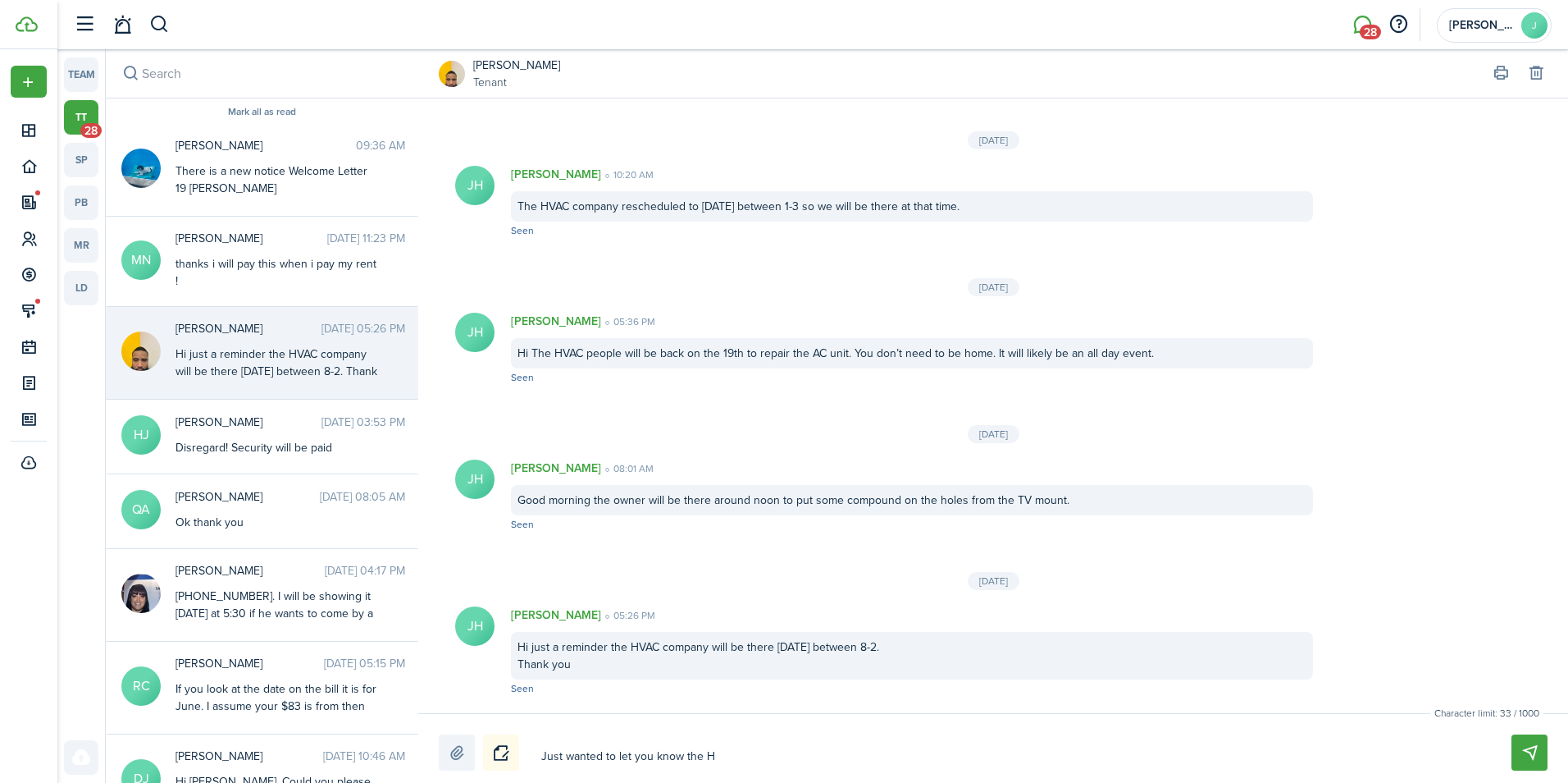
type textarea "Just wanted to let you know the HV"
type textarea "Just wanted to let you know the HVC"
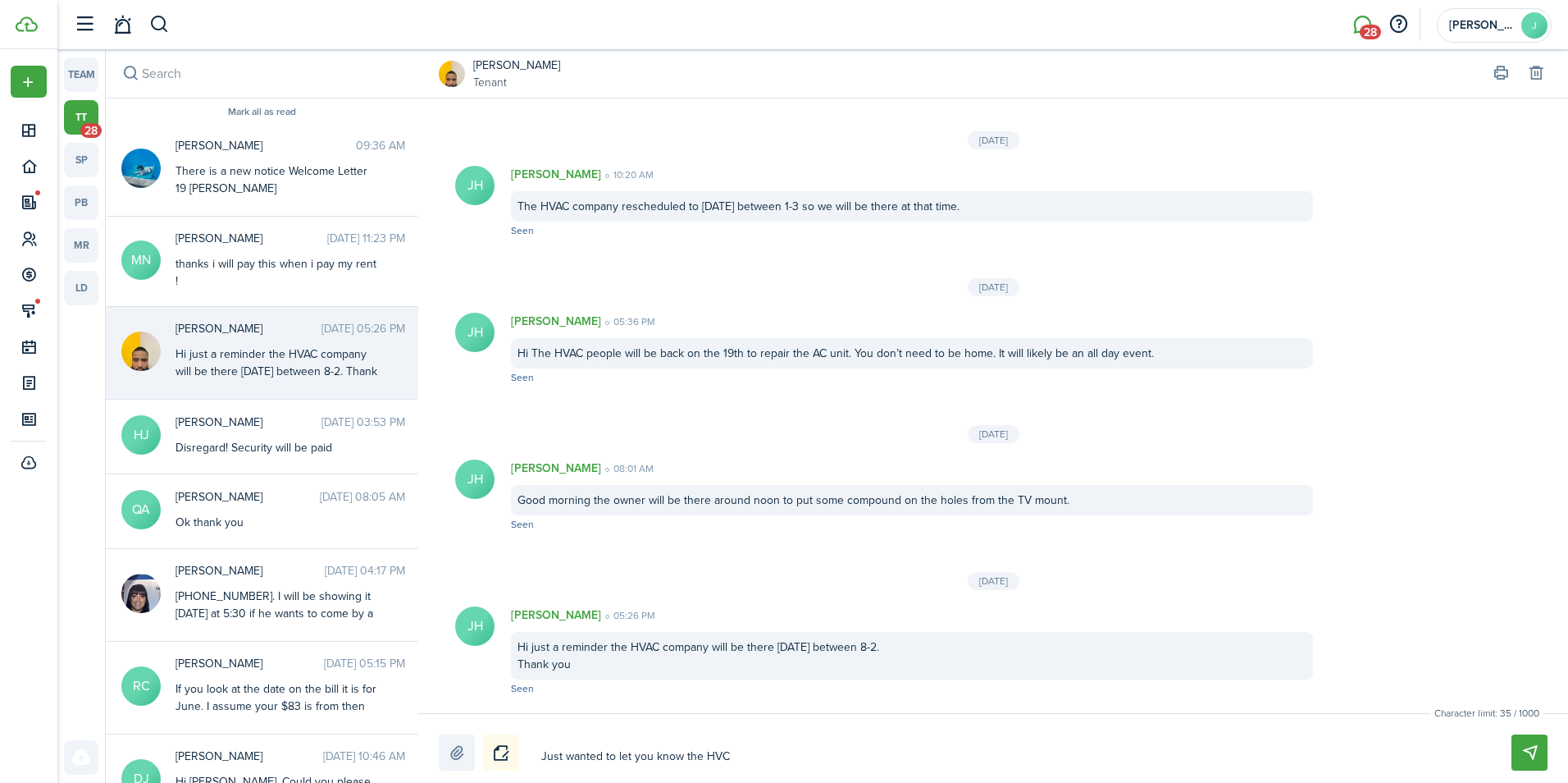
type textarea "Just wanted to let you know the HVC"
type textarea "Just wanted to let you know the HVC c"
type textarea "Just wanted to let you know the HVC co"
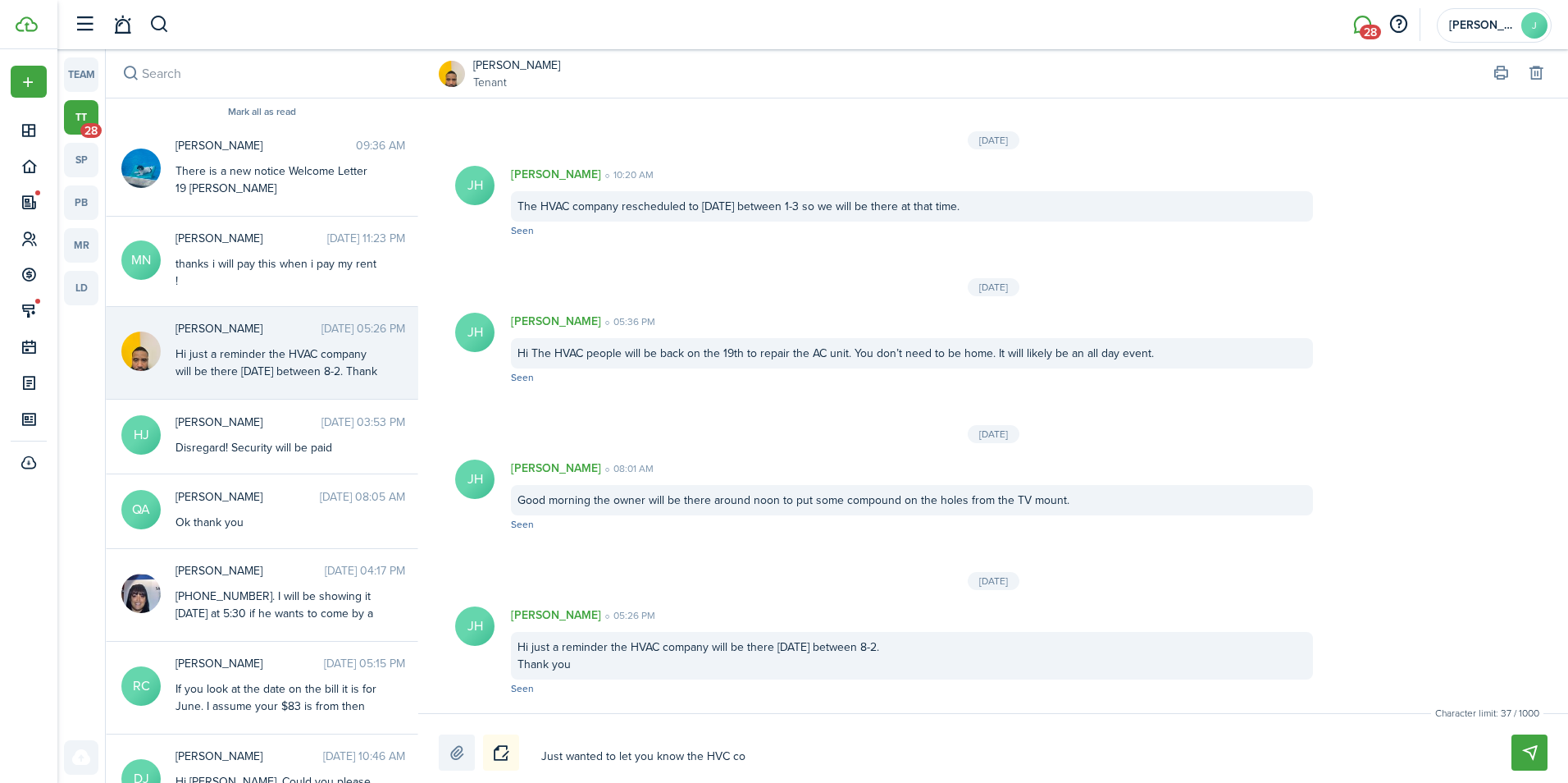
type textarea "Just wanted to let you know the HVC com"
type textarea "Just wanted to let you know the HVC comp"
type textarea "Just wanted to let you know the HVC compa"
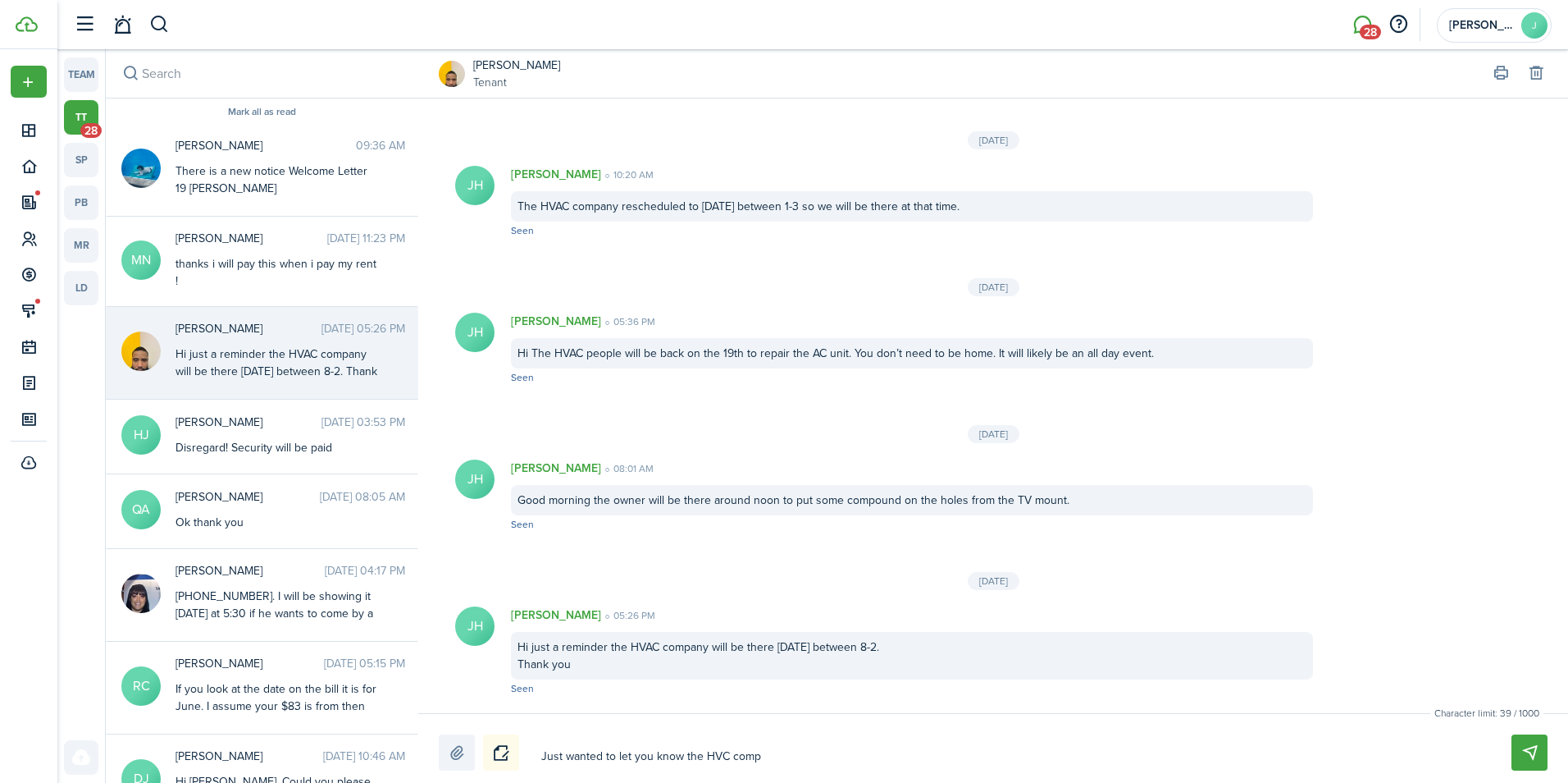
type textarea "Just wanted to let you know the HVC compa"
type textarea "Just wanted to let you know the HVC compan"
type textarea "Just wanted to let you know the HVC company"
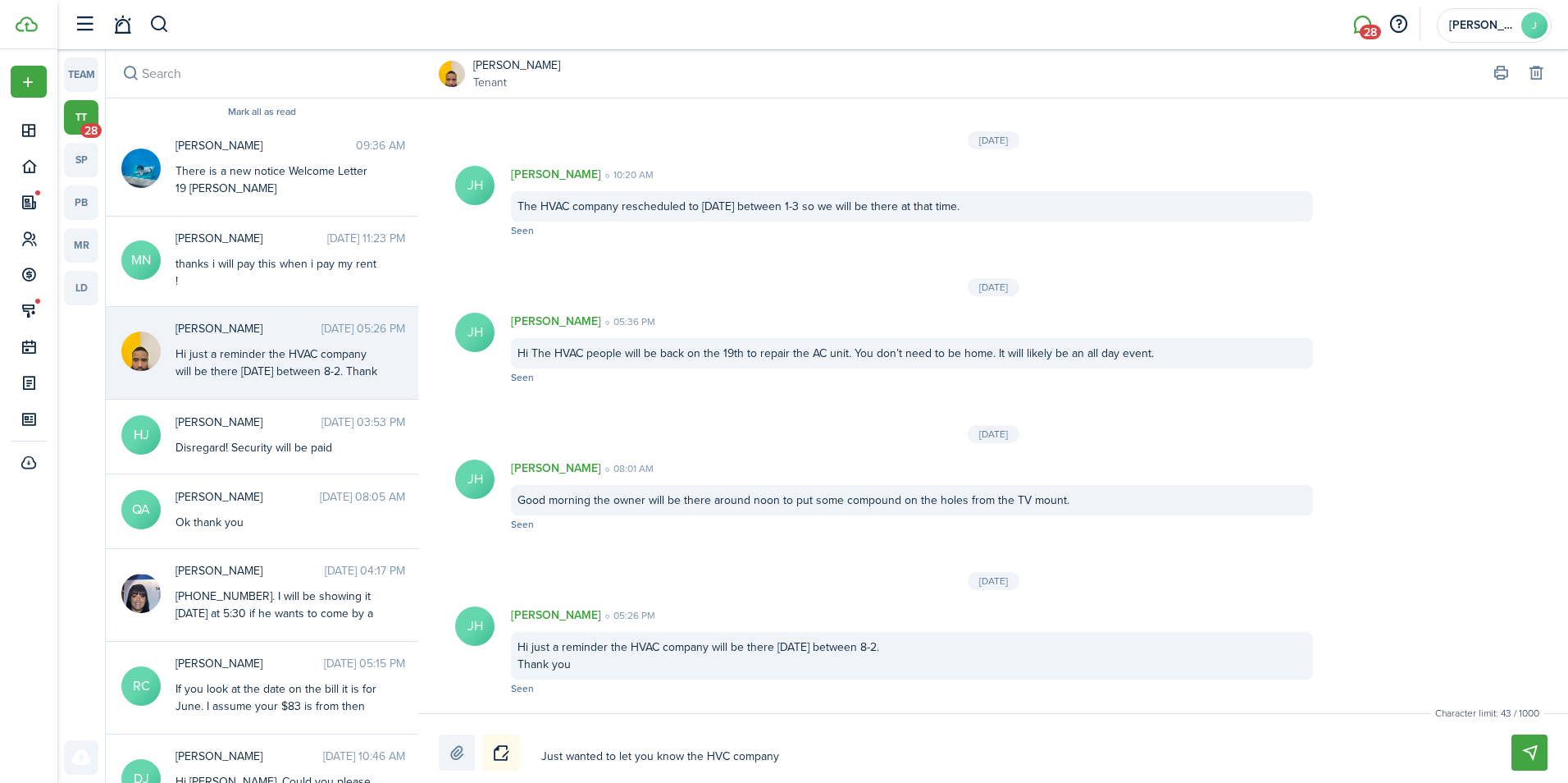
type textarea "Just wanted to let you know the HVC company"
type textarea "Just wanted to let you know the HVC company w"
type textarea "Just wanted to let you know the HVC company wi"
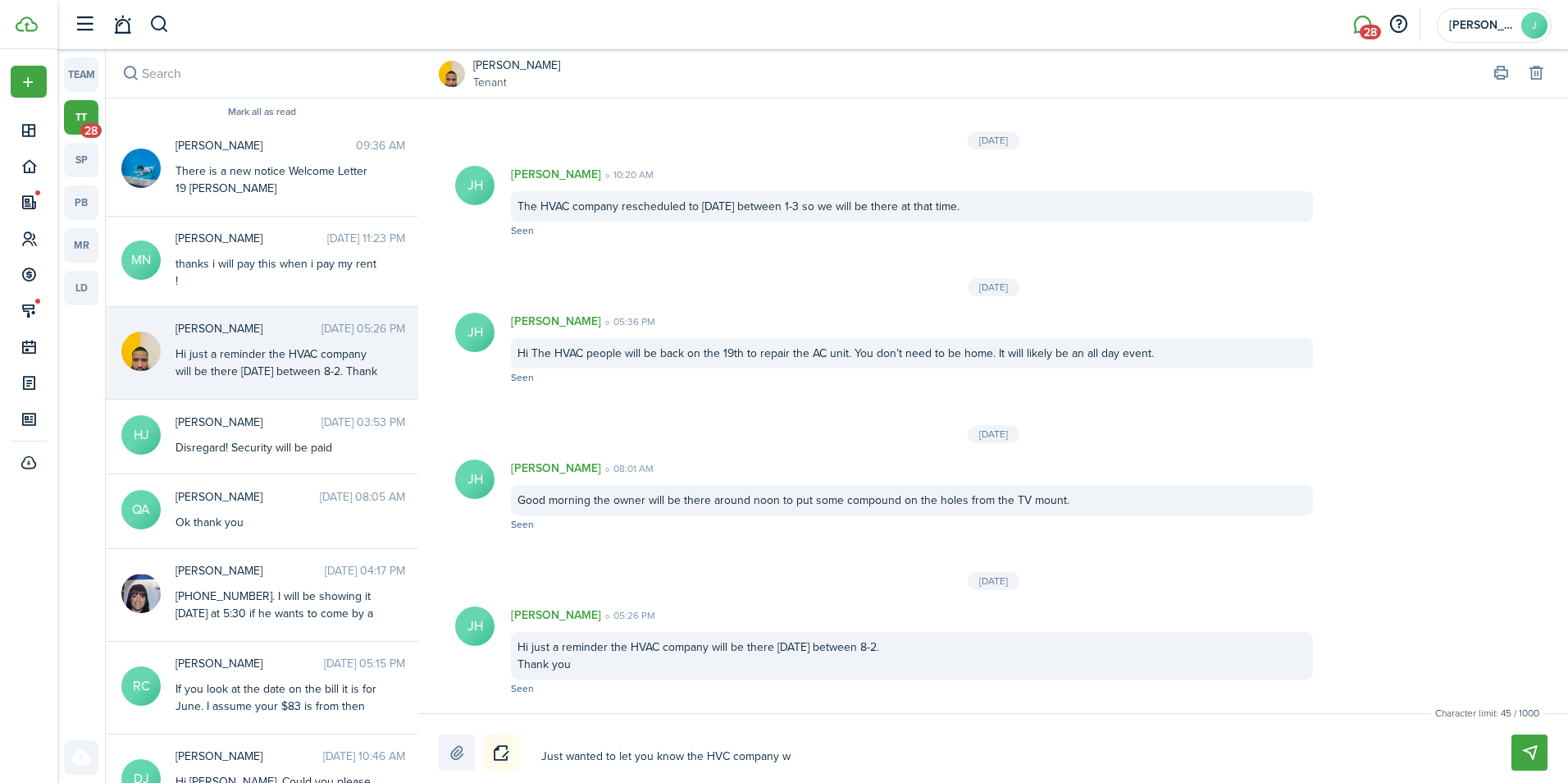
type textarea "Just wanted to let you know the HVC company wi"
type textarea "Just wanted to let you know the HVC company wil"
type textarea "Just wanted to let you know the HVC company will"
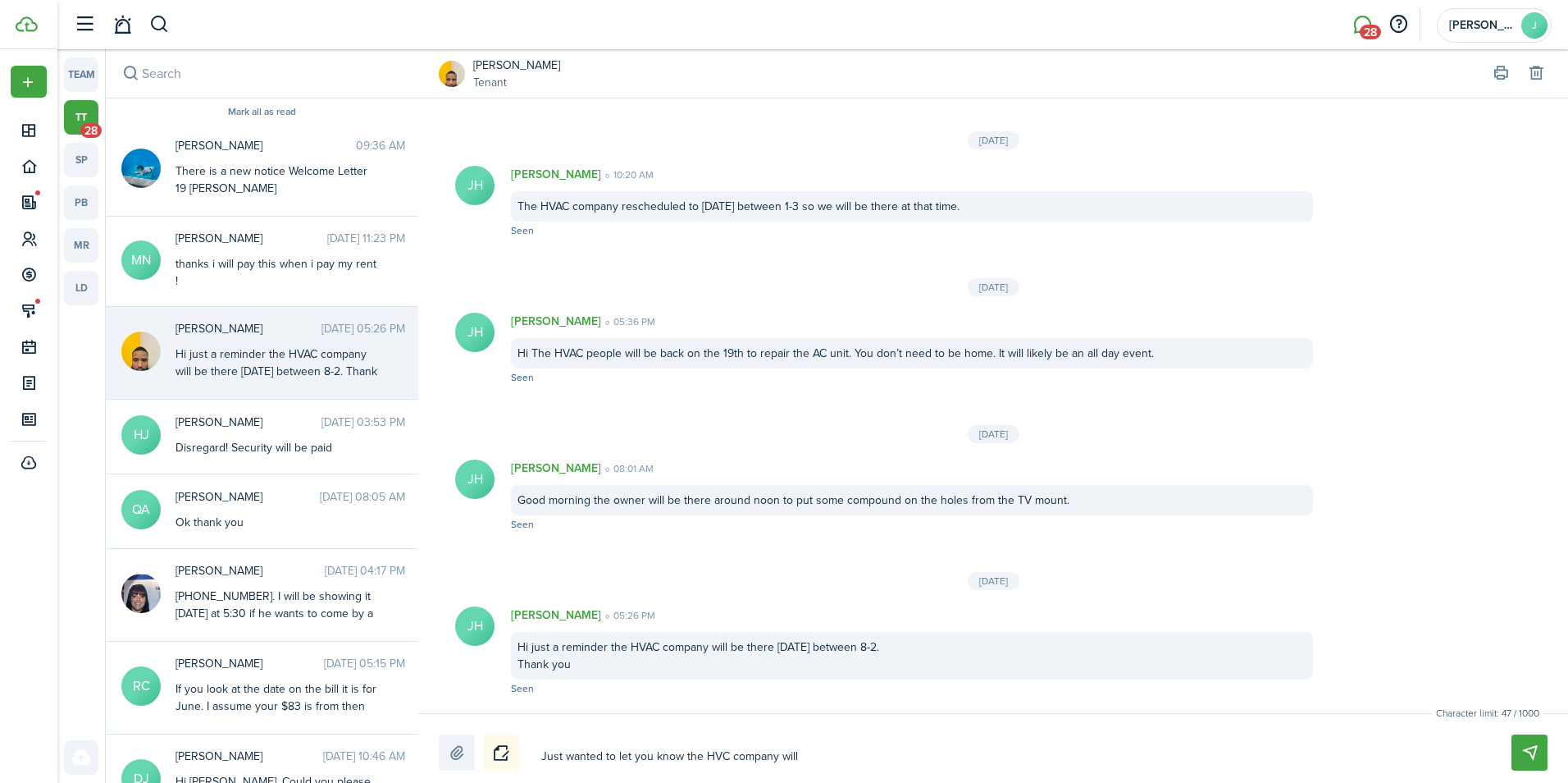
type textarea "Just wanted to let you know the HVC company will"
type textarea "Just wanted to let you know the HVC company will n"
type textarea "Just wanted to let you know the HVC company will no"
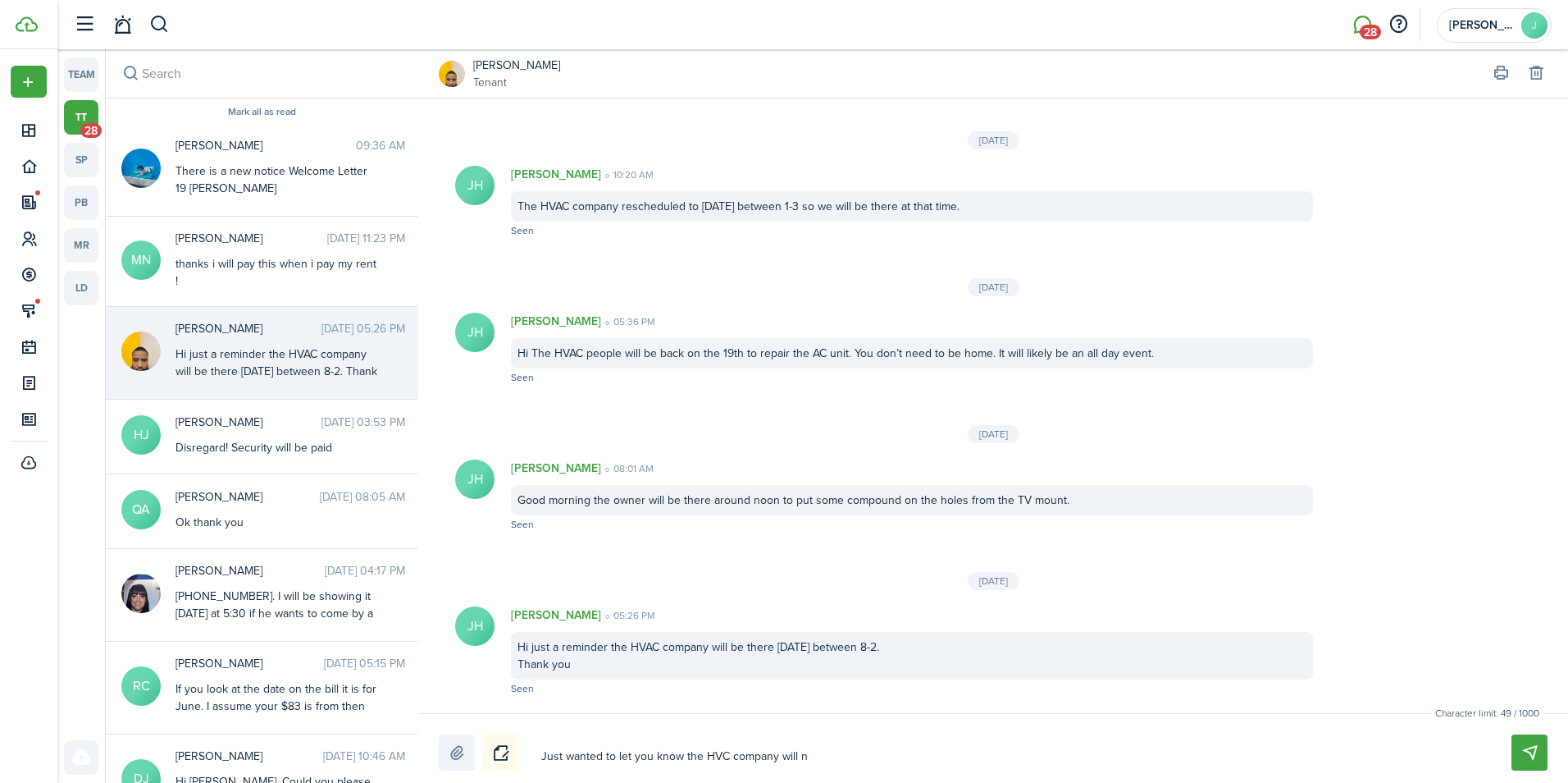
type textarea "Just wanted to let you know the HVC company will no"
type textarea "Just wanted to let you know the HVC company will not"
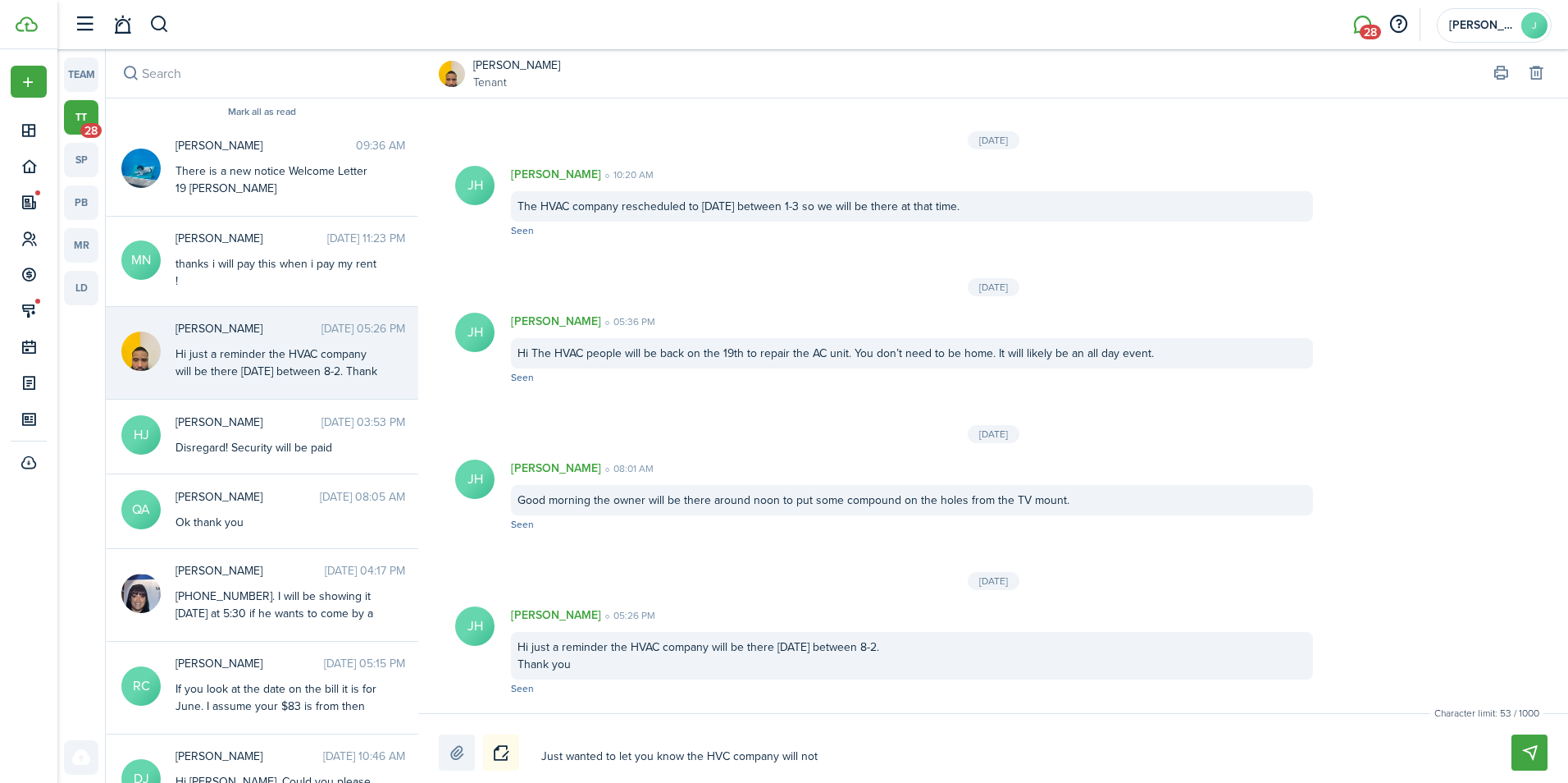
type textarea "Just wanted to let you know the HVC company will not b"
type textarea "Just wanted to let you know the HVC company will not be"
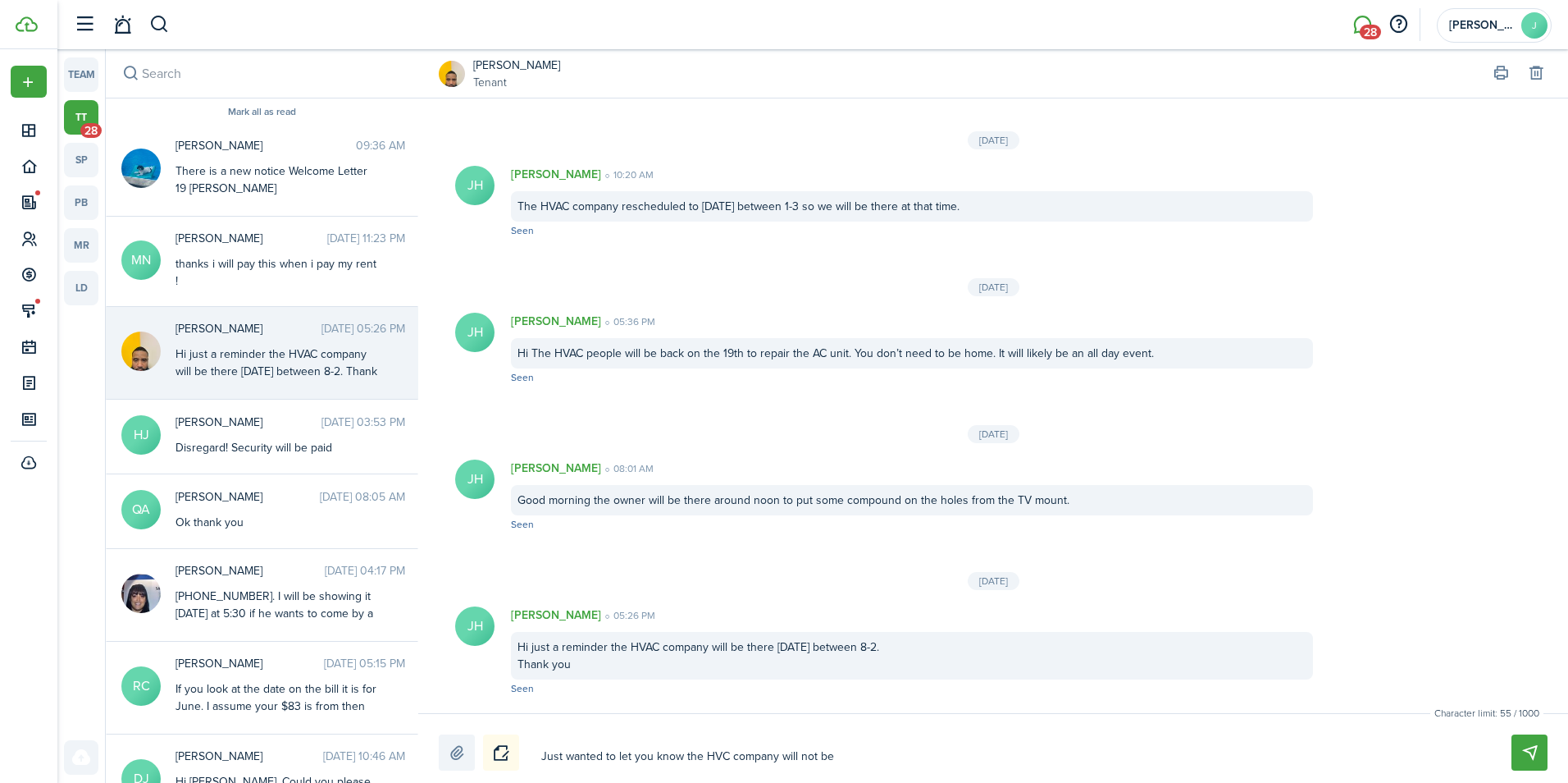
type textarea "Just wanted to let you know the HVC company will not be"
type textarea "Just wanted to let you know the HVC company will not be c"
type textarea "Just wanted to let you know the HVC company will not be co"
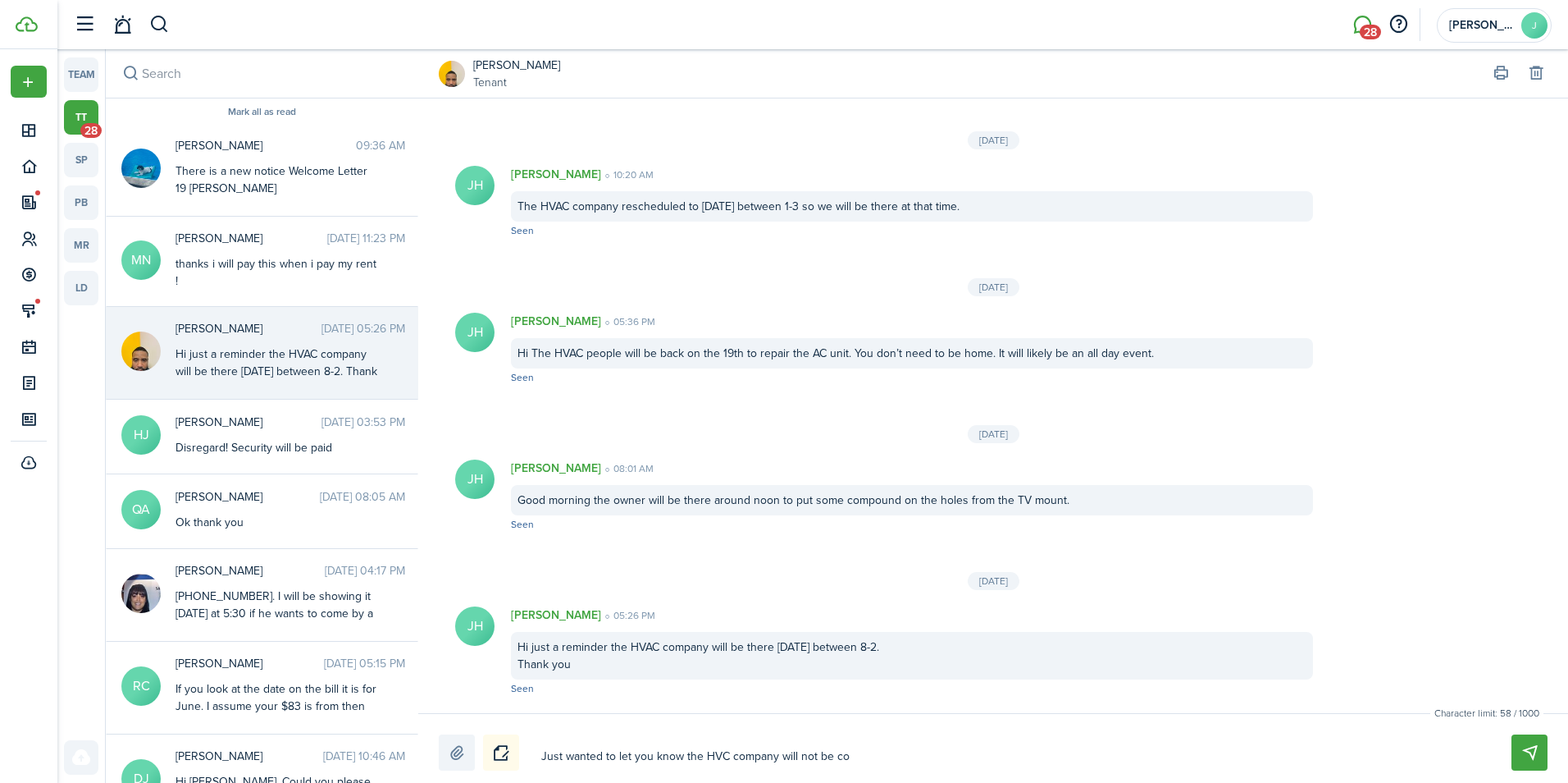
type textarea "Just wanted to let you know the HVC company will not be com"
type textarea "Just wanted to let you know the HVC company will not be comi"
type textarea "Just wanted to let you know the HVC company will not be comin"
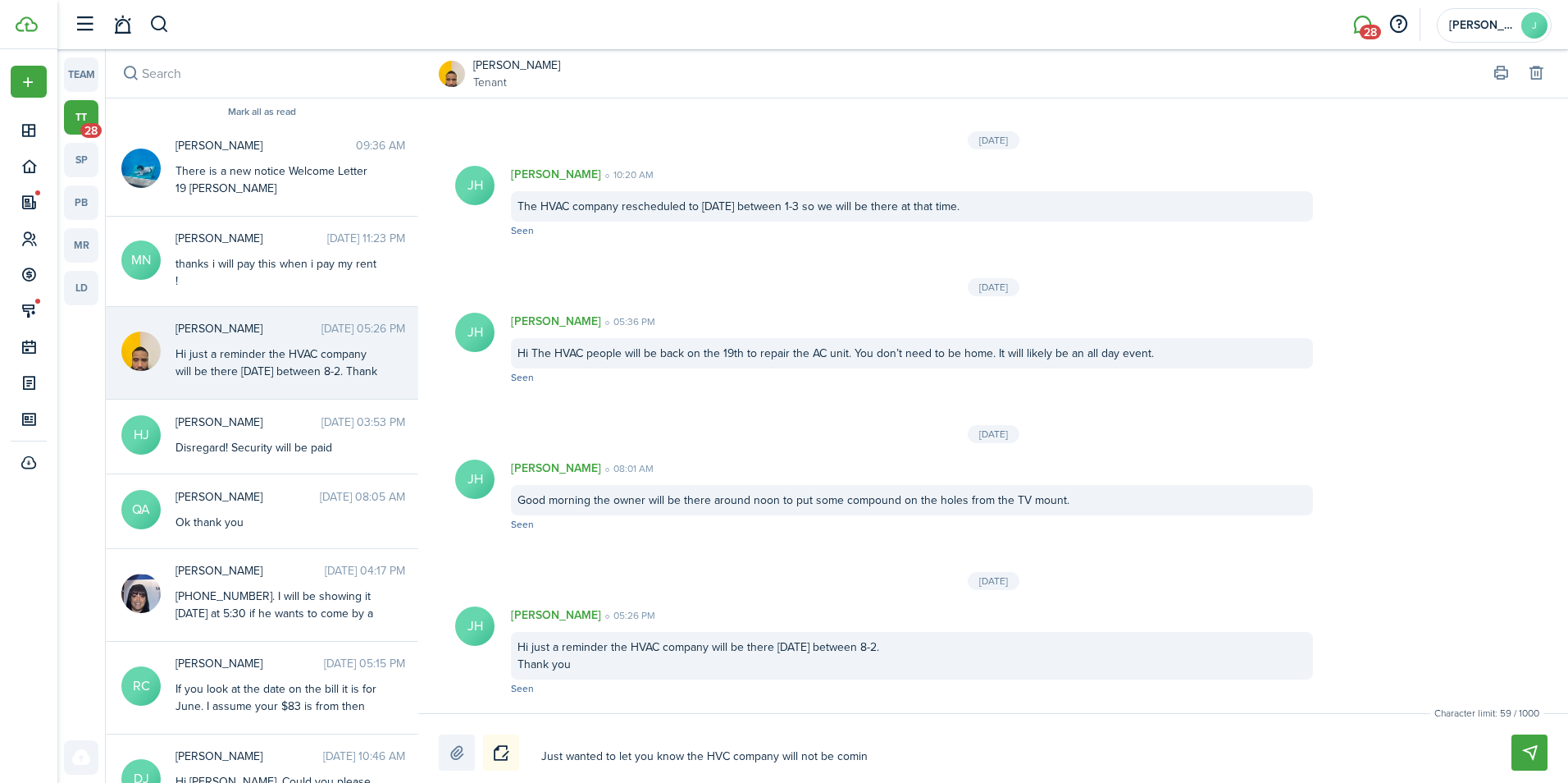
type textarea "Just wanted to let you know the HVC company will not be comin"
type textarea "Just wanted to let you know the HVC company will not be coming"
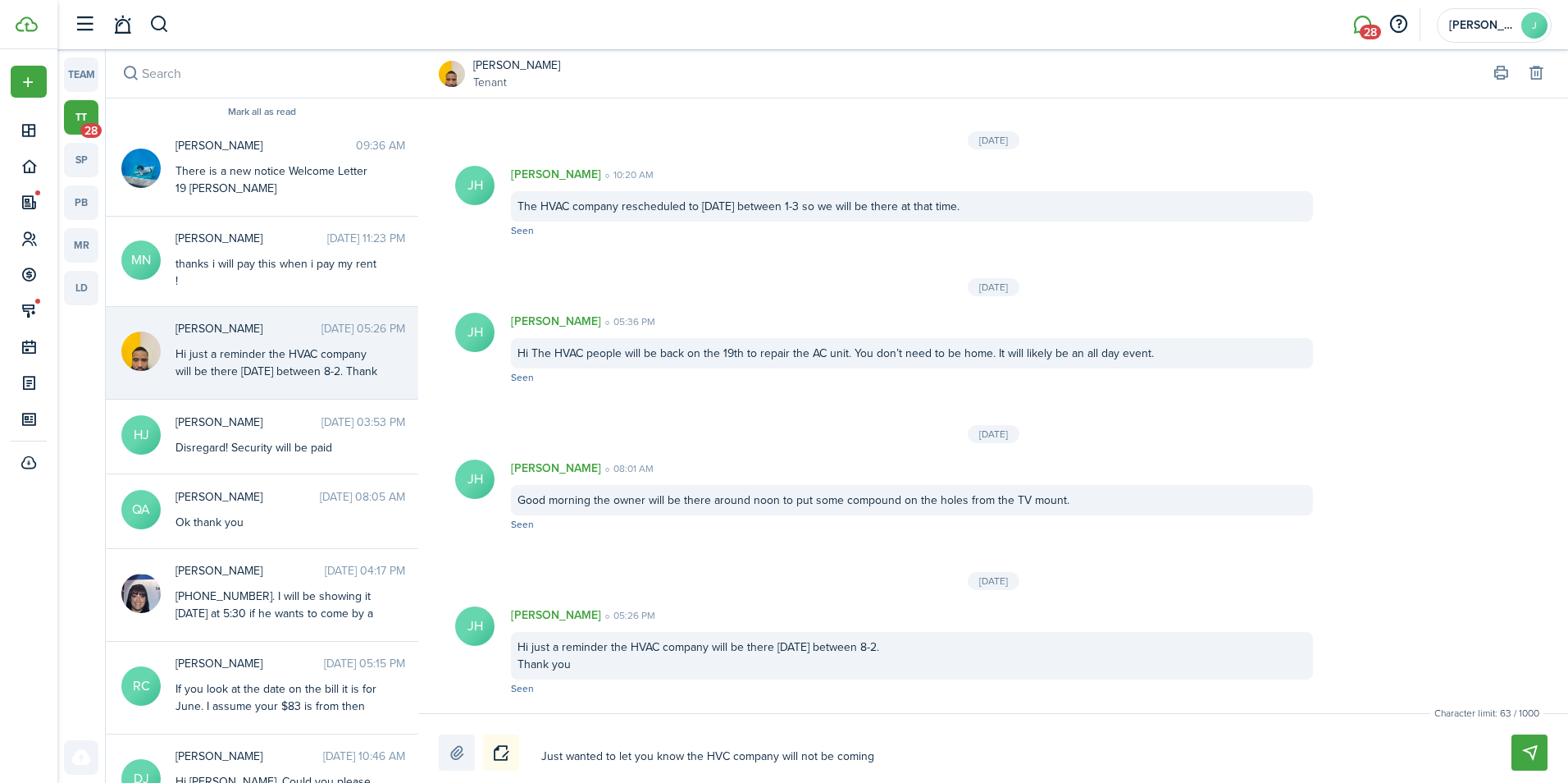
type textarea "Just wanted to let you know the HVC company will not be coming t"
type textarea "Just wanted to let you know the HVC company will not be coming to"
type textarea "Just wanted to let you know the HVC company will not be coming [PERSON_NAME]"
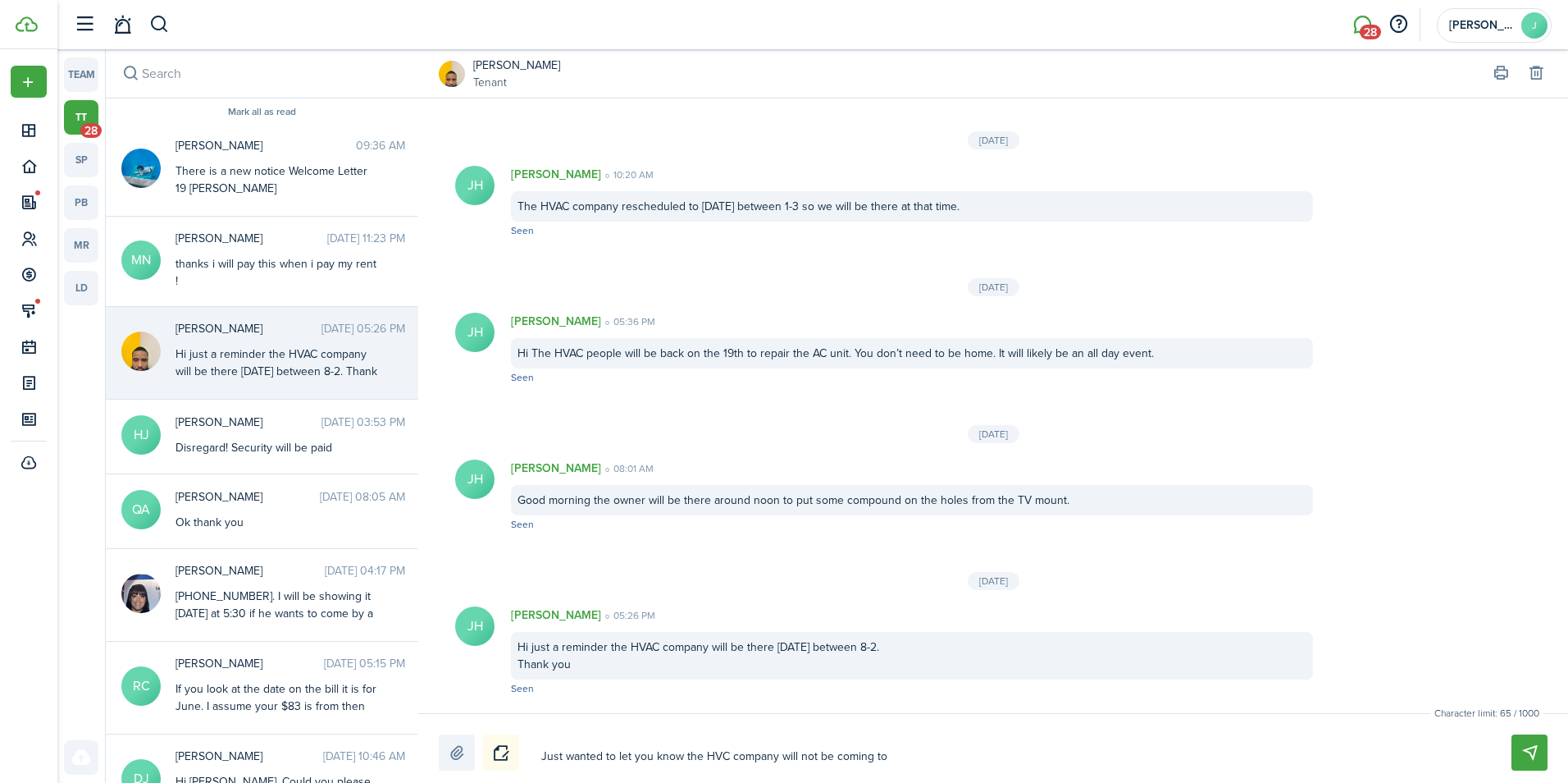
type textarea "Just wanted to let you know the HVC company will not be coming [PERSON_NAME]"
type textarea "Just wanted to let you know the HVC company will not be coming toda"
type textarea "Just wanted to let you know the HVC company will not be coming [DATE]"
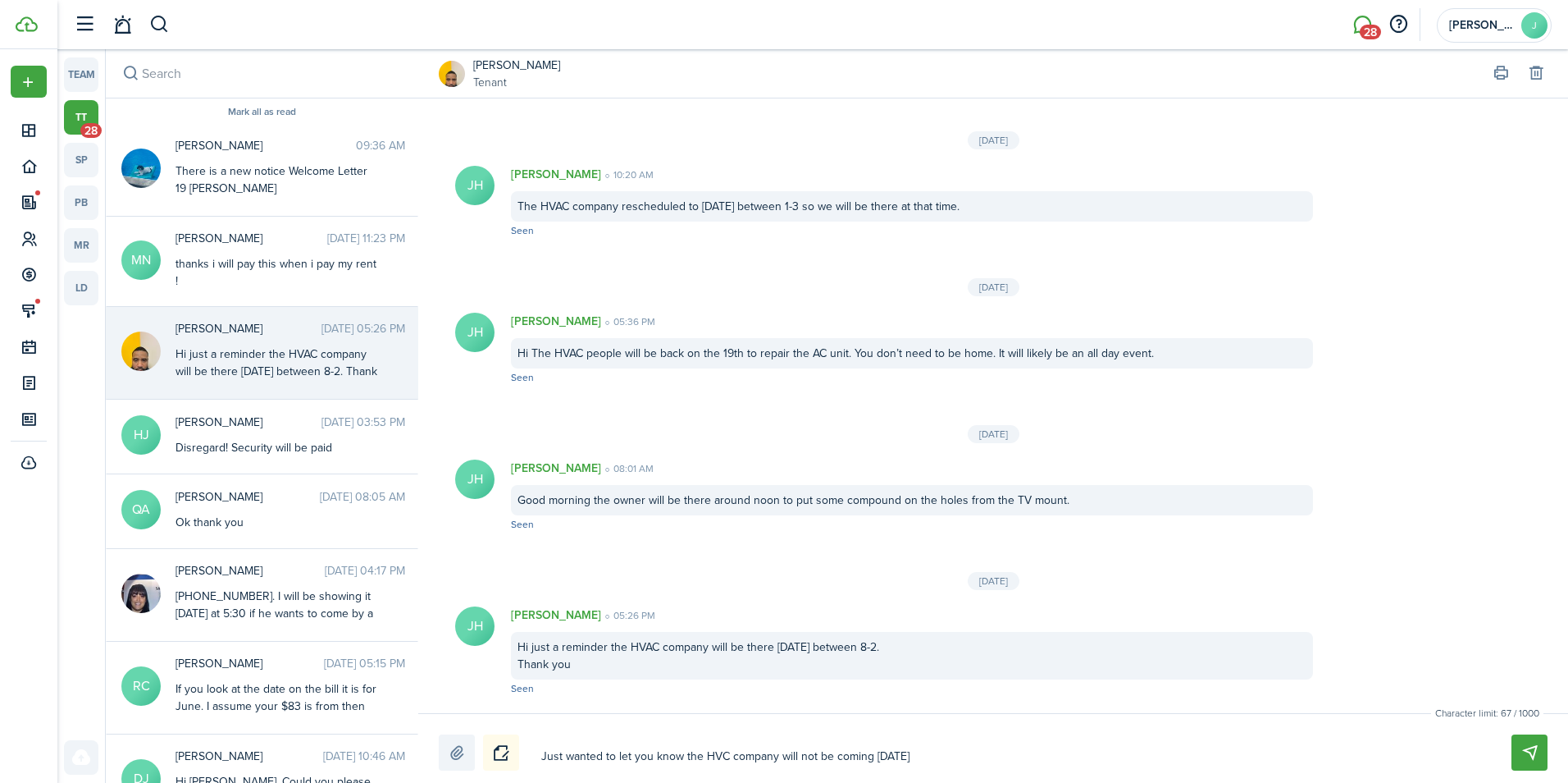
type textarea "Just wanted to let you know the HVC company will not be coming [DATE]."
type textarea "Just wanted to let you know the HVC company will not be coming [DATE]. T"
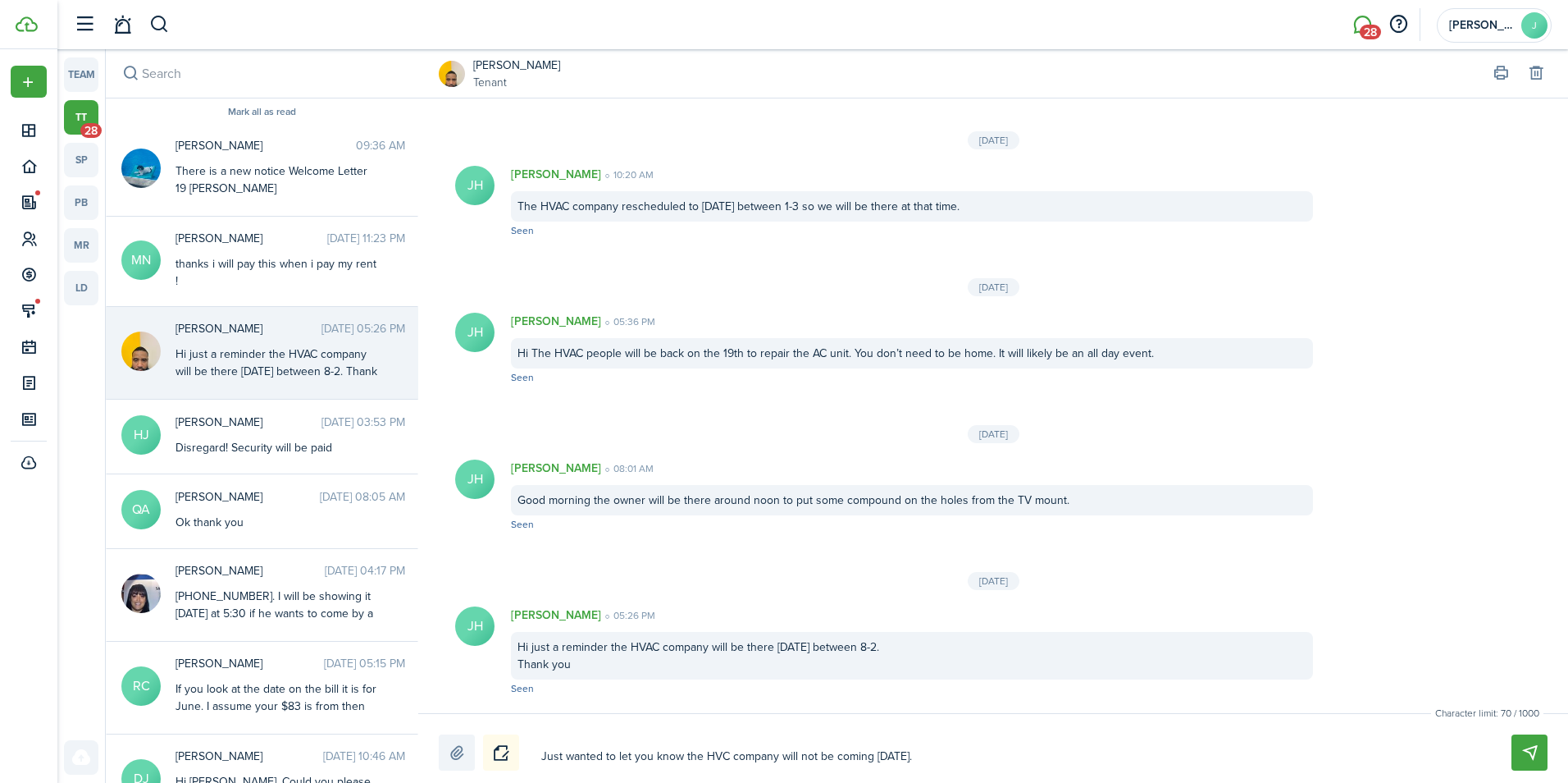
type textarea "Just wanted to let you know the HVC company will not be coming [DATE]. T"
type textarea "Just wanted to let you know the HVC company will not be coming [DATE]. Th"
type textarea "Just wanted to let you know the HVC company will not be coming [DATE]. The"
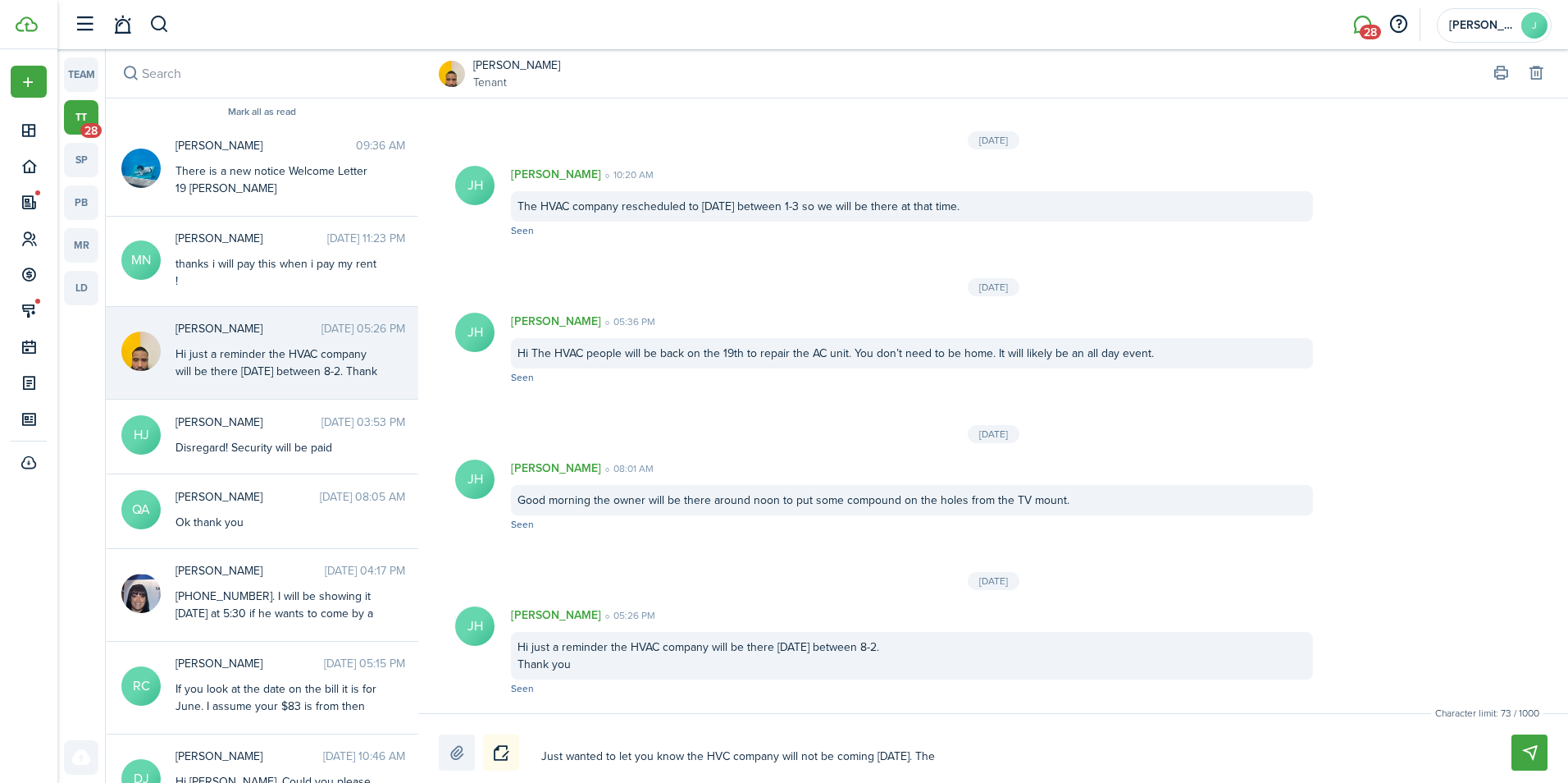
type textarea "Just wanted to let you know the HVC company will not be coming [DATE]. They"
type textarea "Just wanted to let you know the HVC company will not be coming [DATE]. They h"
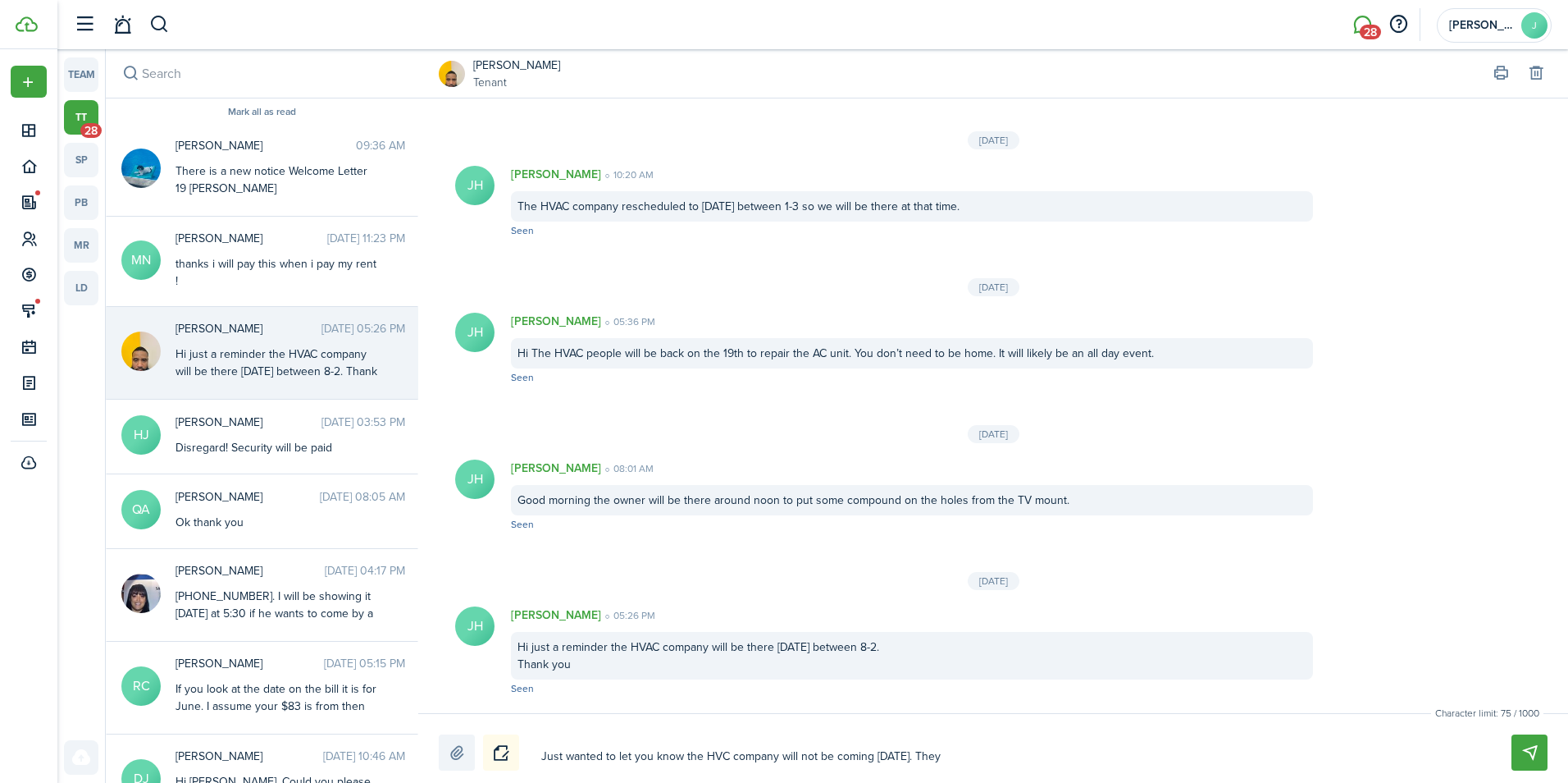
type textarea "Just wanted to let you know the HVC company will not be coming [DATE]. They h"
type textarea "Just wanted to let you know the HVC company will not be coming [DATE]. They ha"
type textarea "Just wanted to let you know the HVC company will not be coming [DATE]. They had"
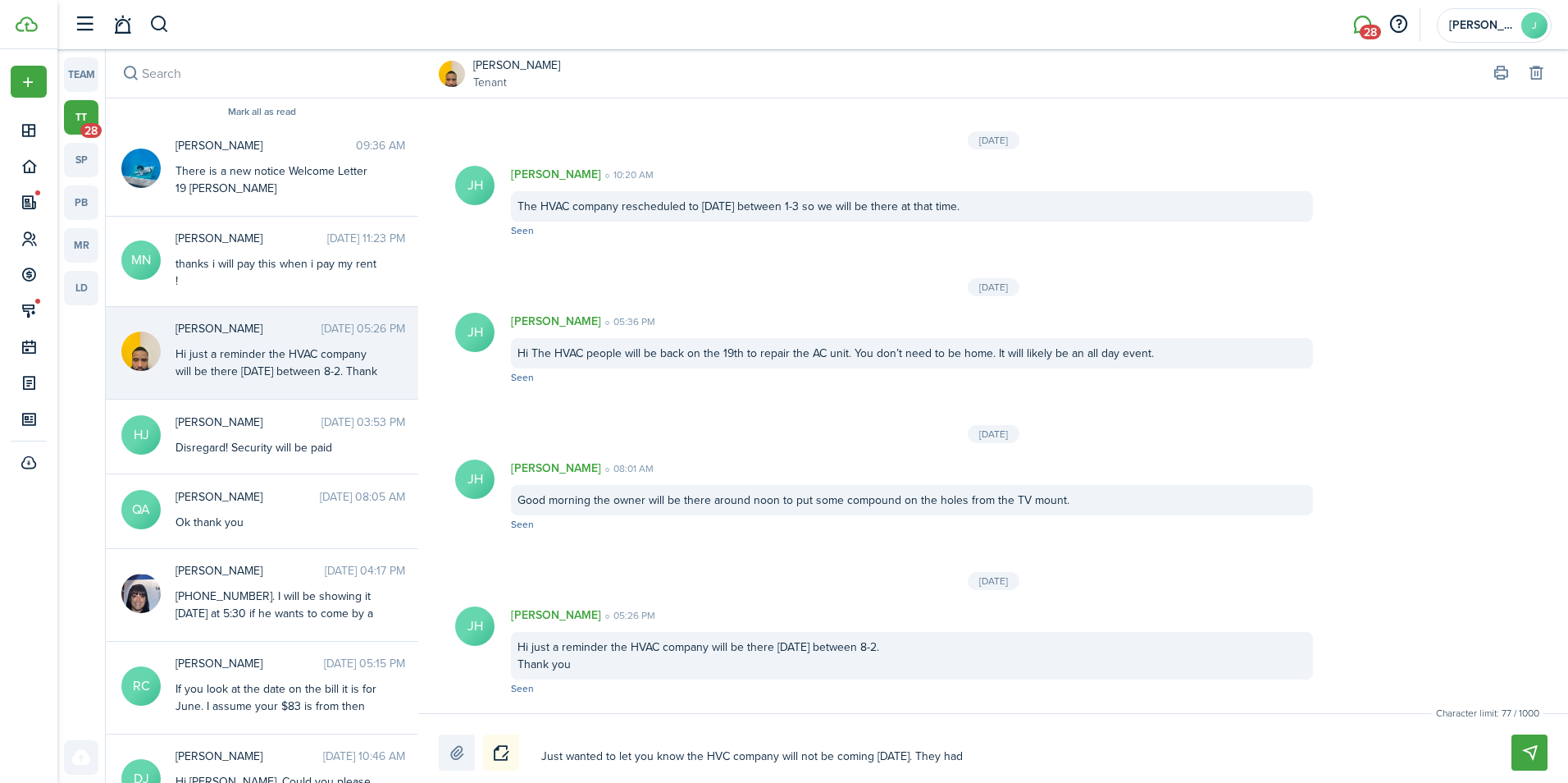
type textarea "Just wanted to let you know the HVC company will not be coming [DATE]. They had"
type textarea "Just wanted to let you know the HVC company will not be coming [DATE]. They had…"
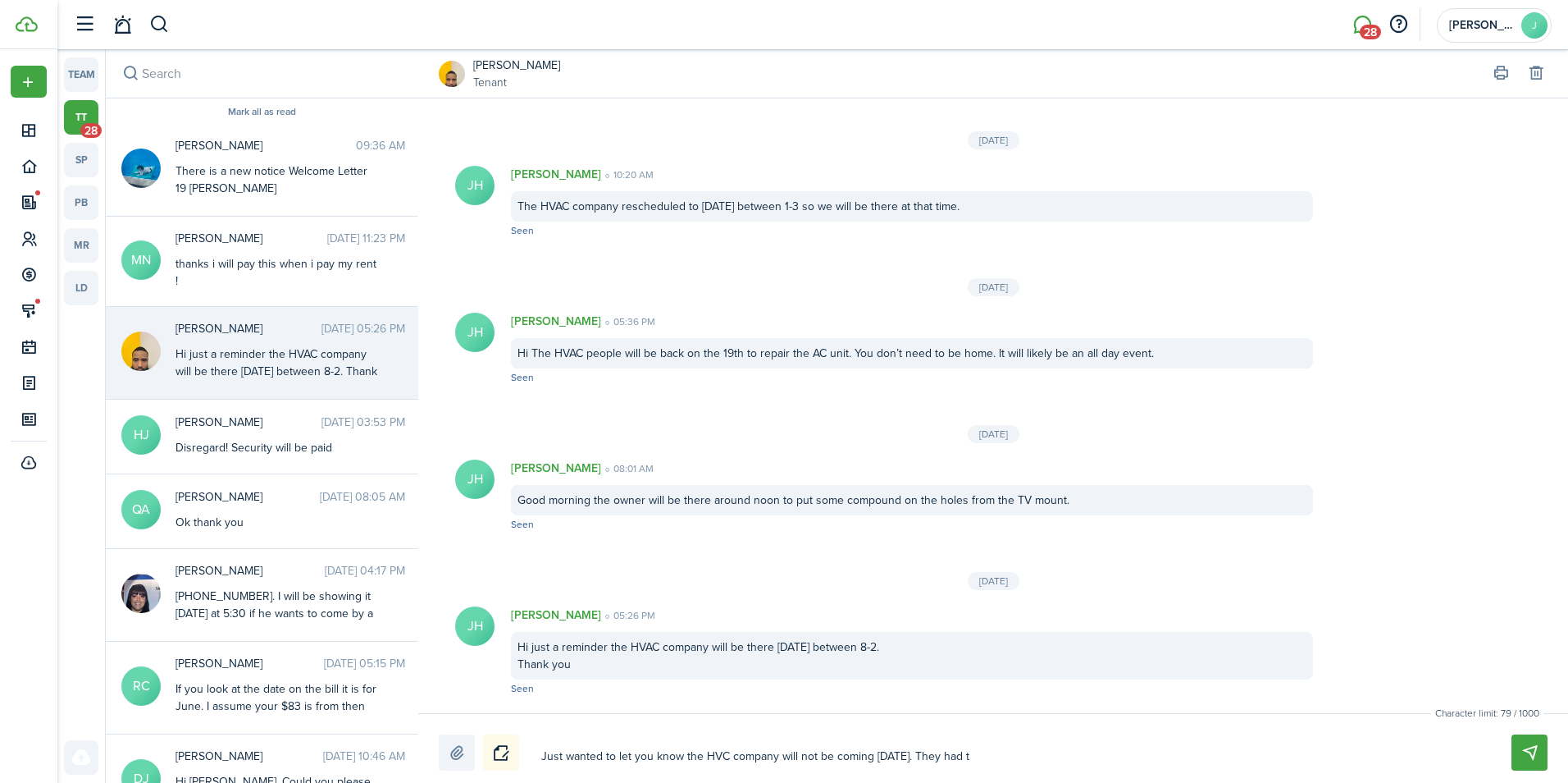
type textarea "Just wanted to let you know the HVC company will not be coming [DATE]. They had…"
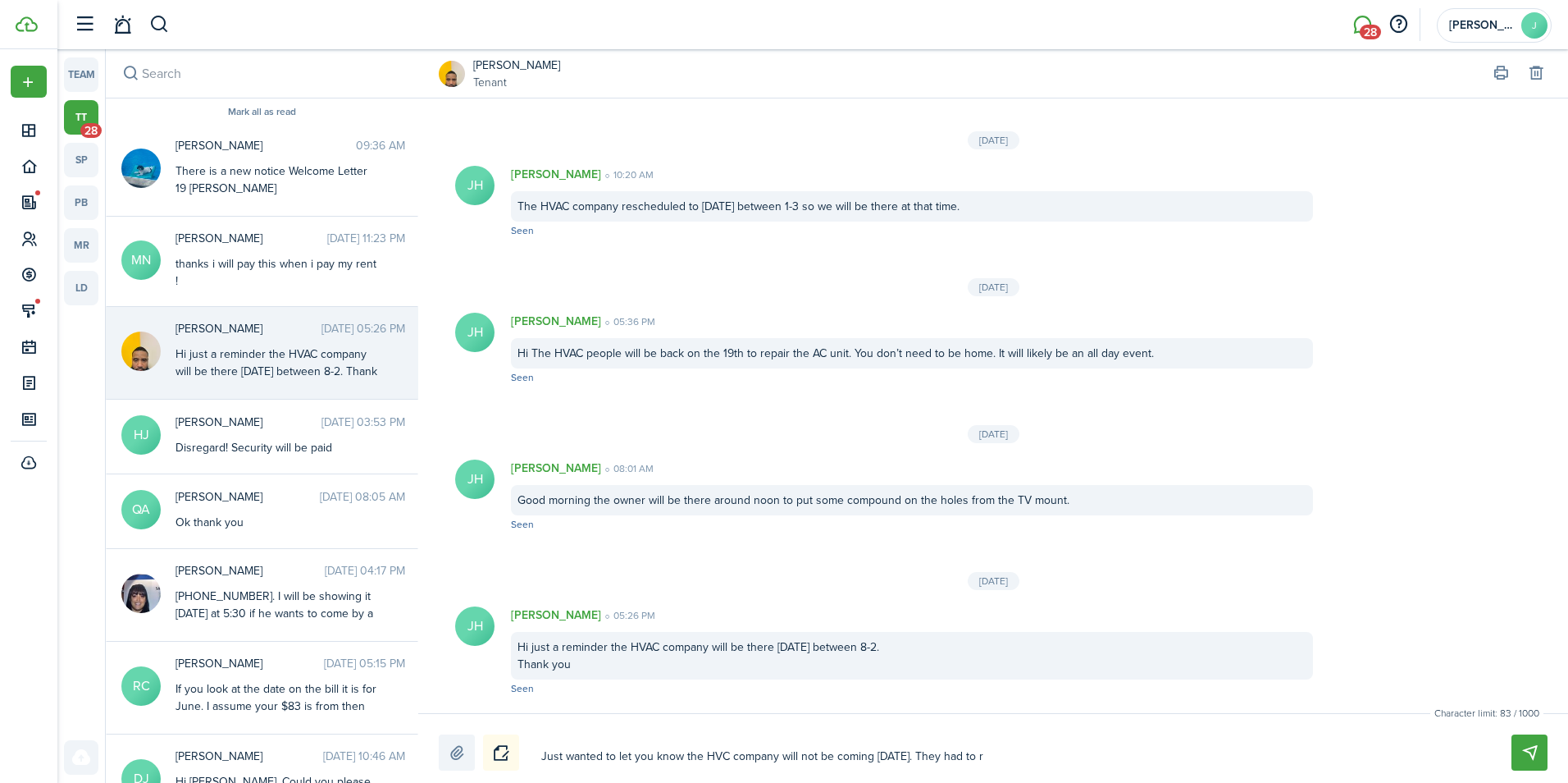
type textarea "Just wanted to let you know the HVC company will not be coming [DATE]. They had…"
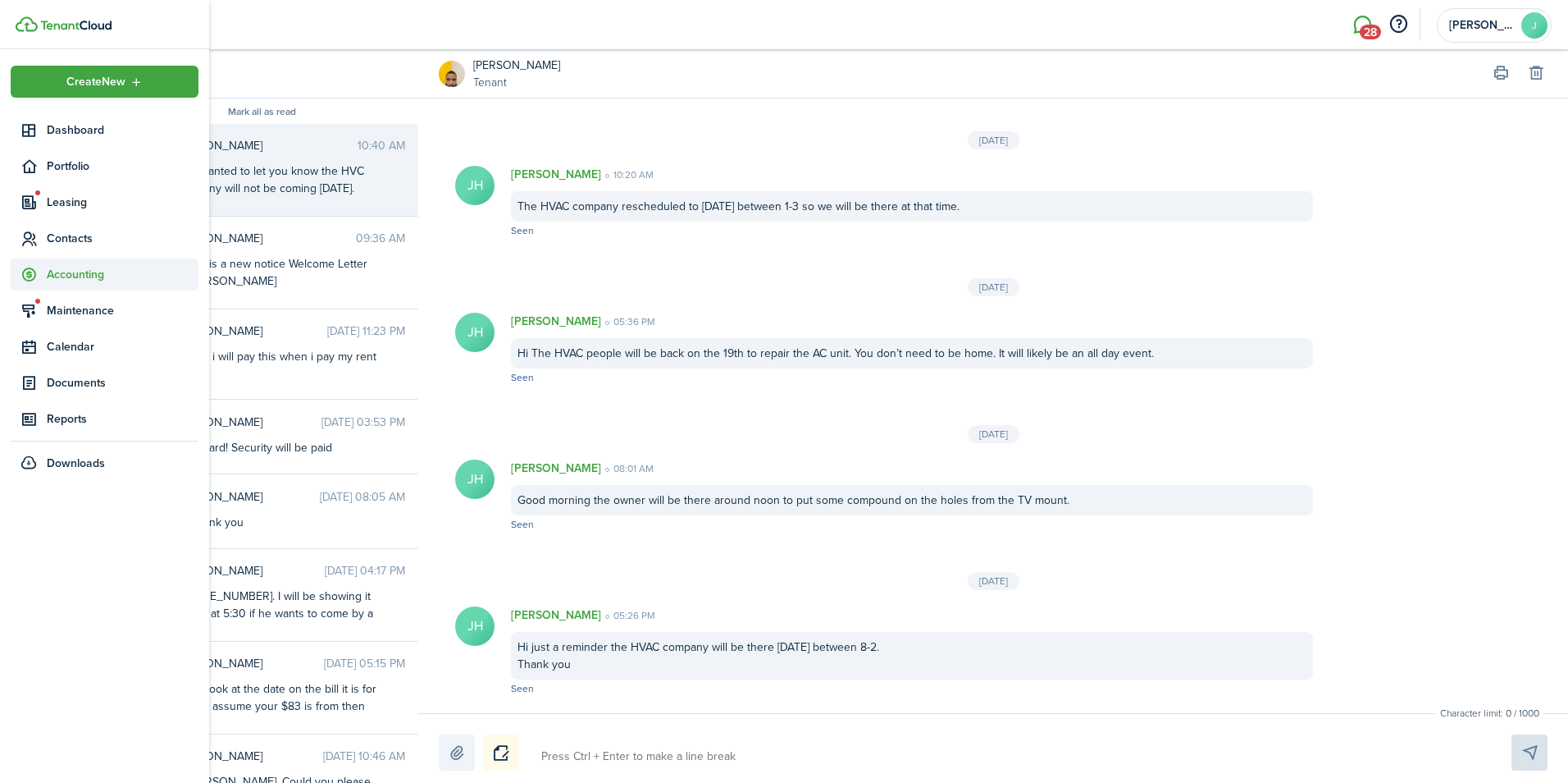
scroll to position [2050, 0]
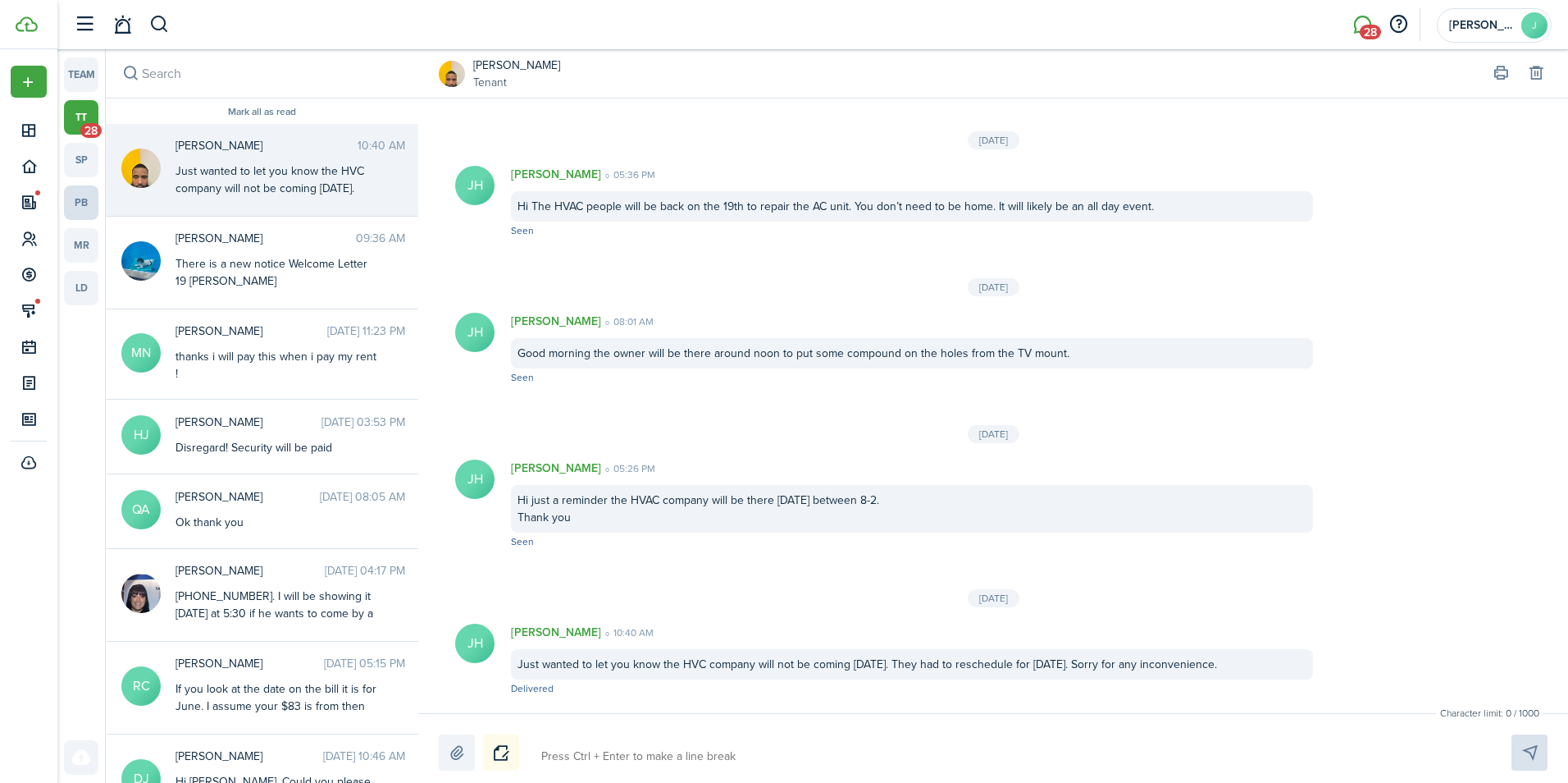
click at [77, 193] on link "pb" at bounding box center [81, 202] width 34 height 34
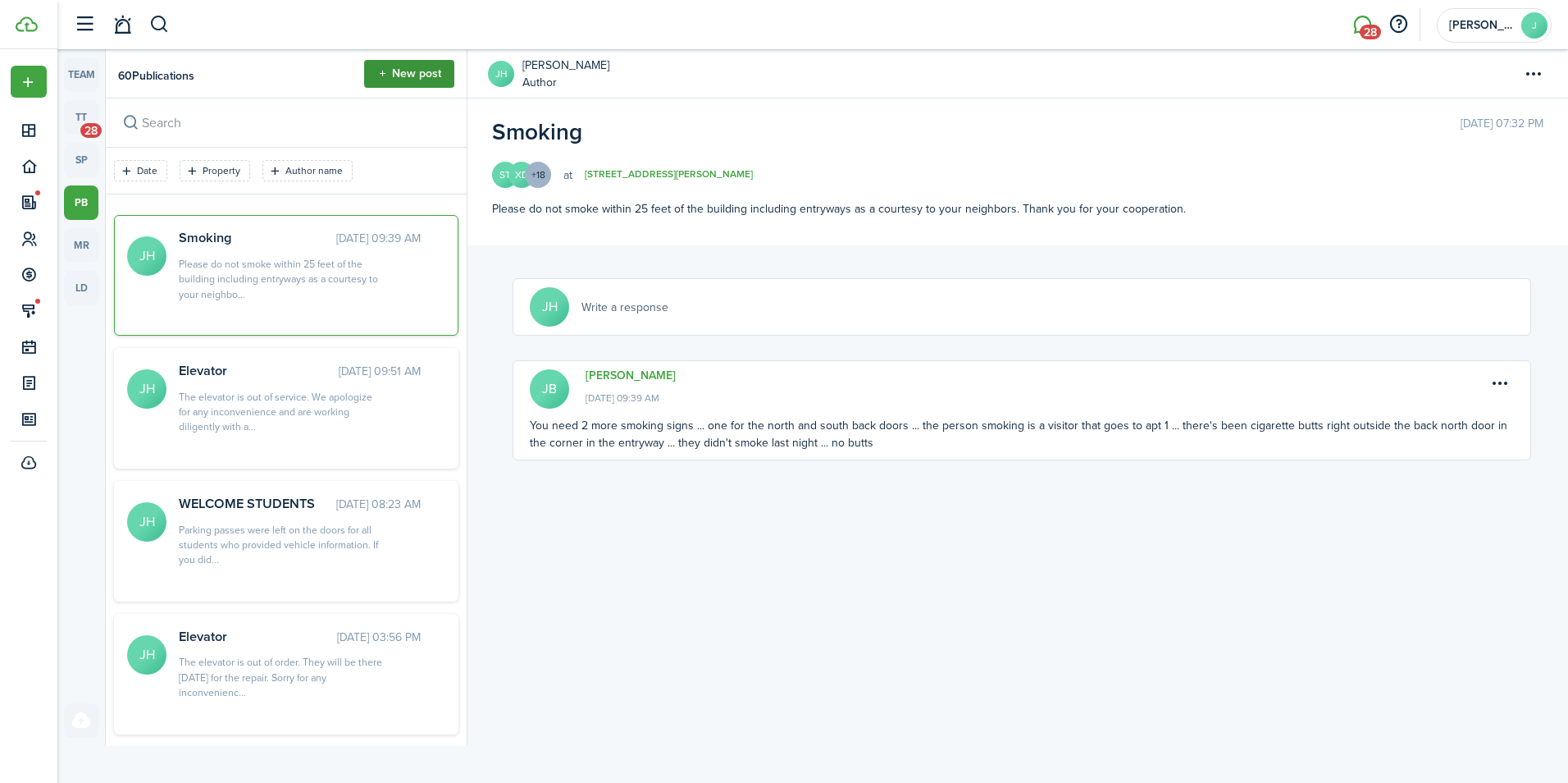
click at [388, 78] on button "New post" at bounding box center [408, 73] width 90 height 27
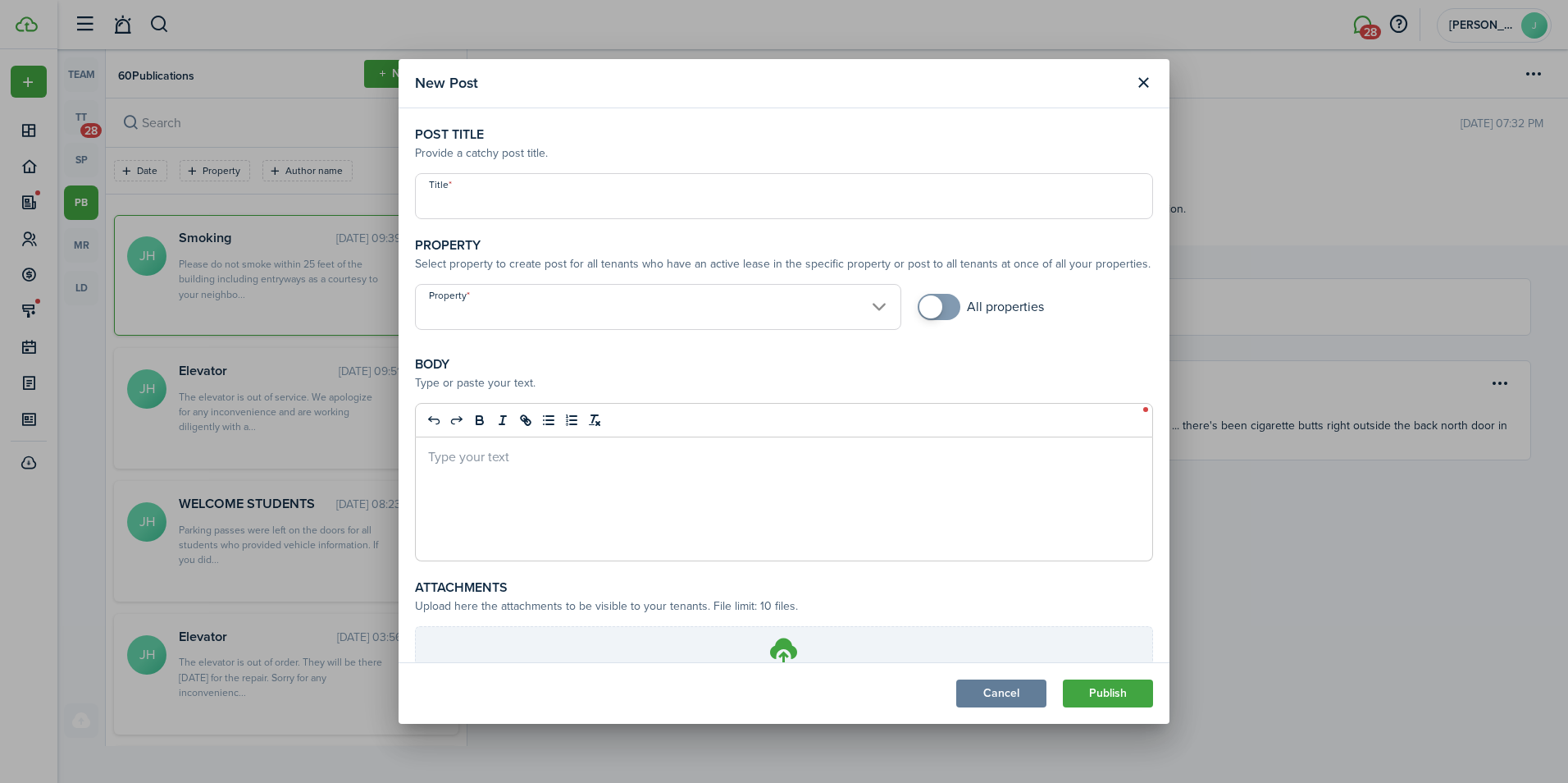
click at [452, 198] on input "Title" at bounding box center [784, 196] width 738 height 46
click at [498, 325] on input "Property" at bounding box center [658, 306] width 486 height 46
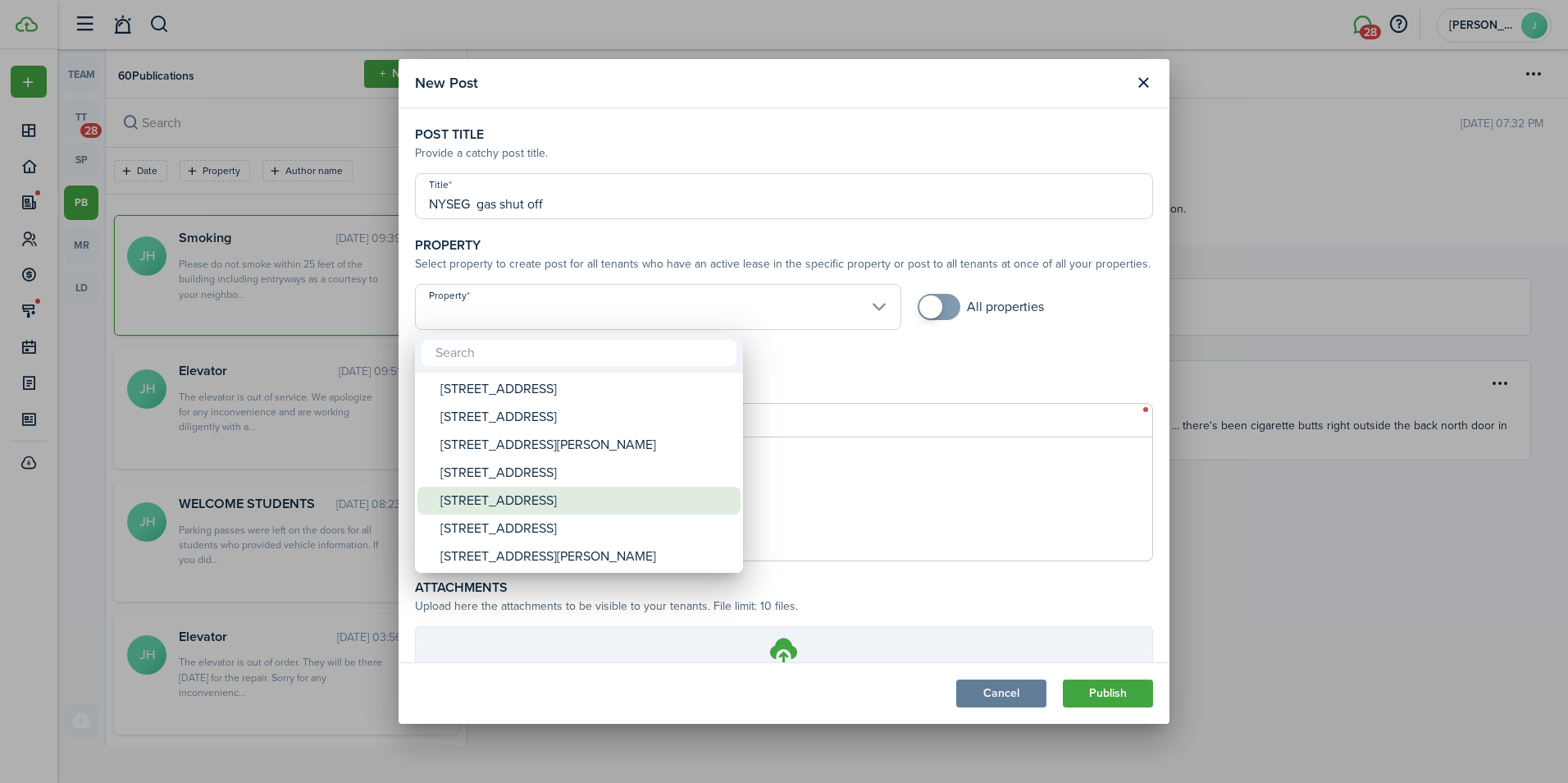
click at [508, 501] on div "[STREET_ADDRESS]" at bounding box center [585, 499] width 290 height 27
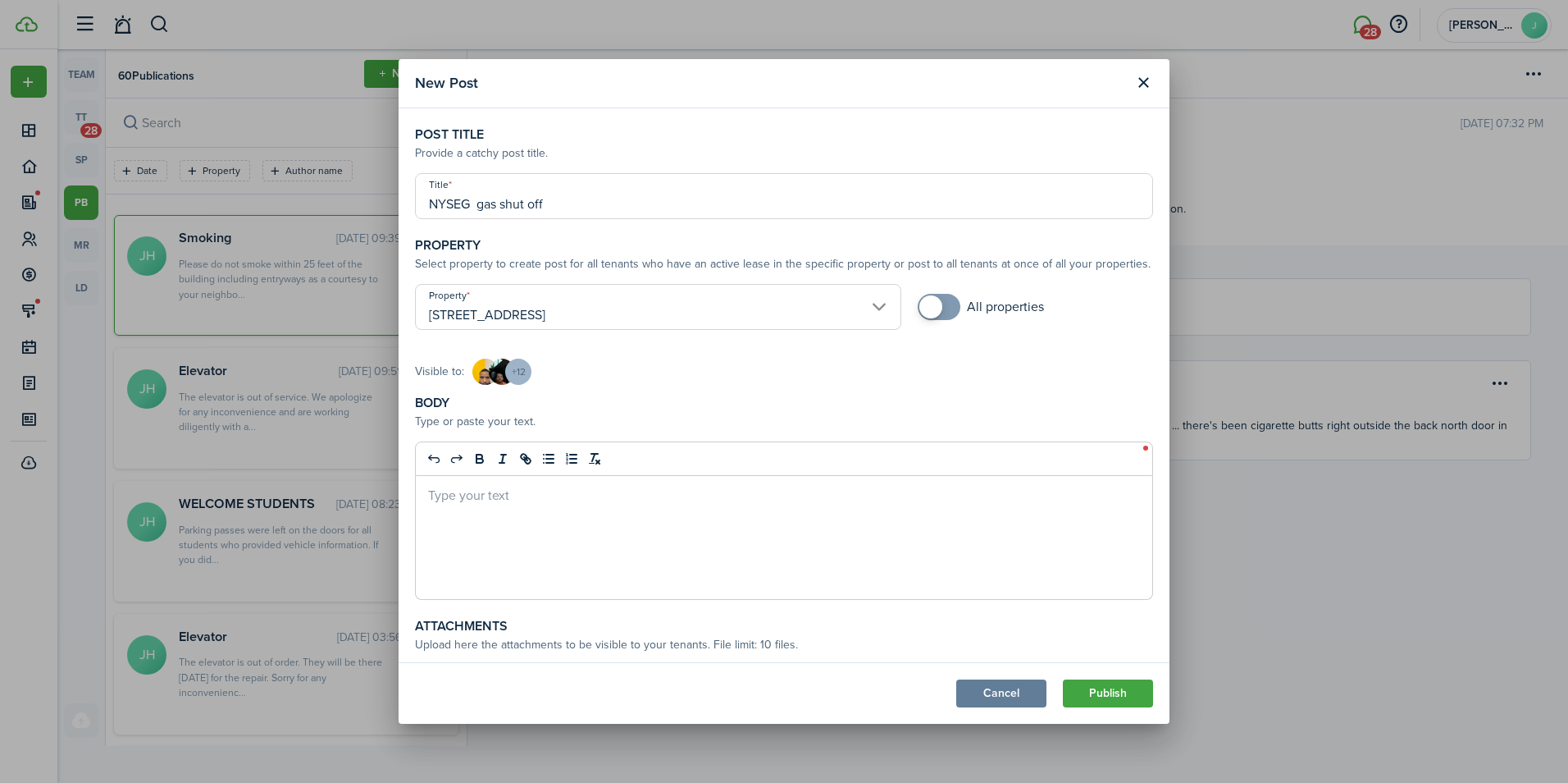
click at [456, 498] on p at bounding box center [784, 495] width 712 height 17
click at [607, 492] on p "NYSEG has installed a new gas line and will need to shut off the gas [DATE] bet…" at bounding box center [784, 503] width 712 height 34
click at [1083, 494] on p "NYSEG has installed a new gas line down the street and will need to shut off th…" at bounding box center [784, 503] width 712 height 34
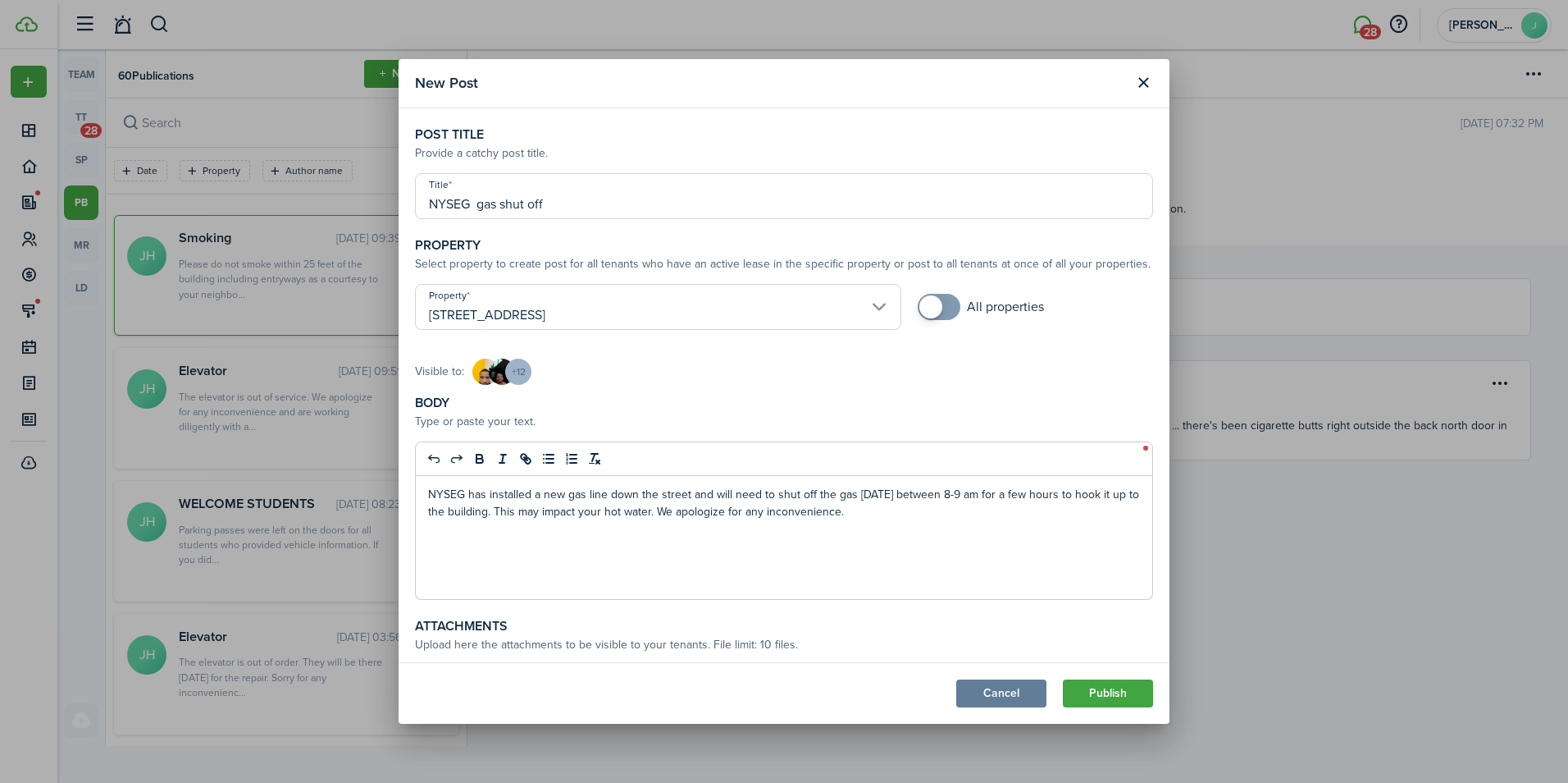
click at [895, 517] on p "NYSEG has installed a new gas line down the street and will need to shut off th…" at bounding box center [784, 503] width 712 height 34
click at [1101, 687] on button "Publish" at bounding box center [1107, 692] width 90 height 27
